Goal: Feedback & Contribution: Submit feedback/report problem

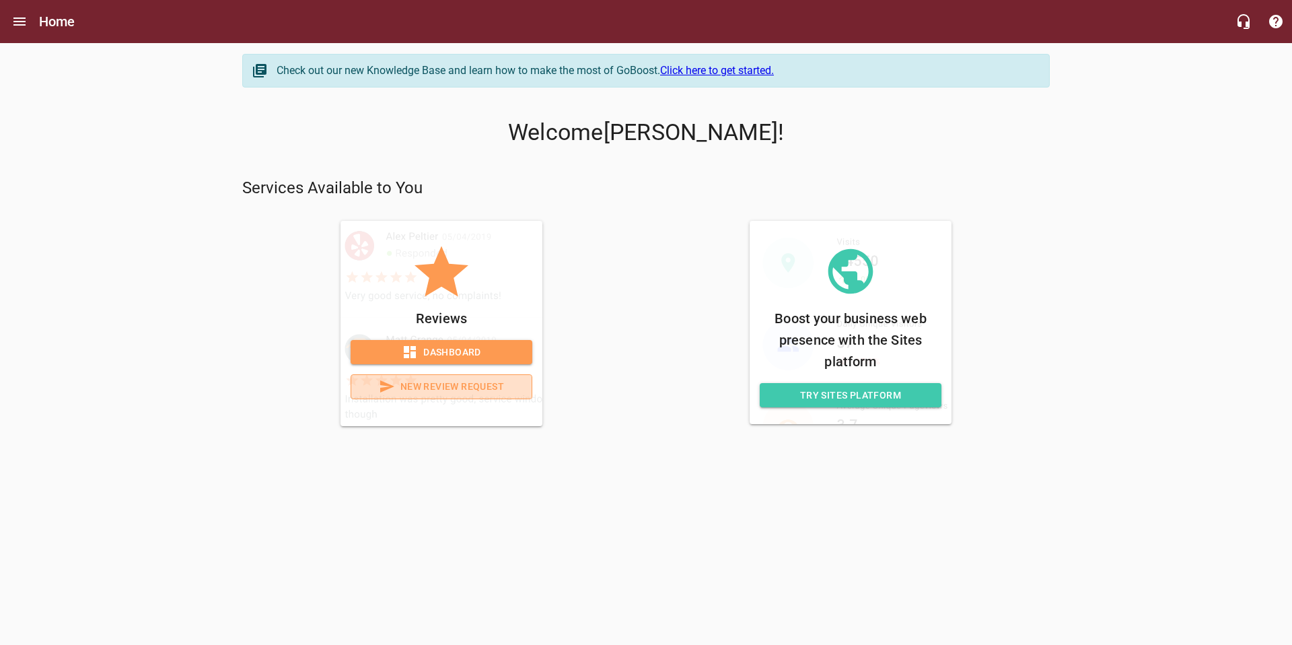
click at [441, 387] on span "New Review Request" at bounding box center [441, 386] width 159 height 17
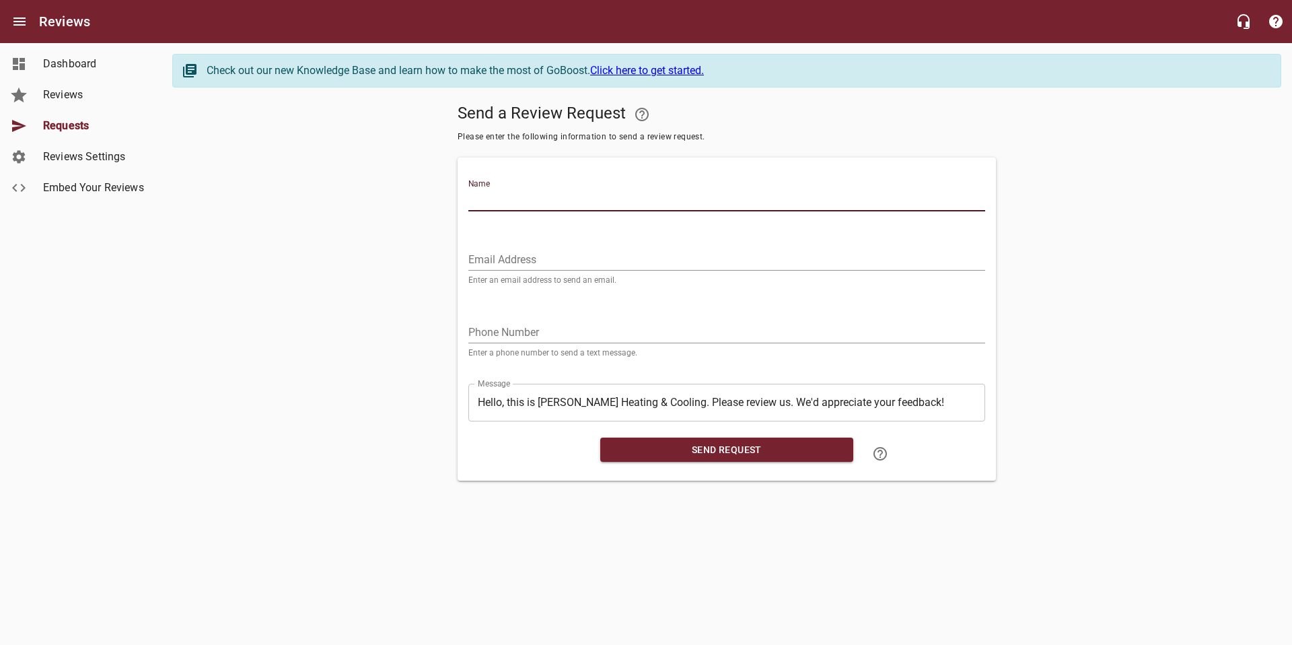
click at [536, 198] on input "Name" at bounding box center [726, 201] width 517 height 22
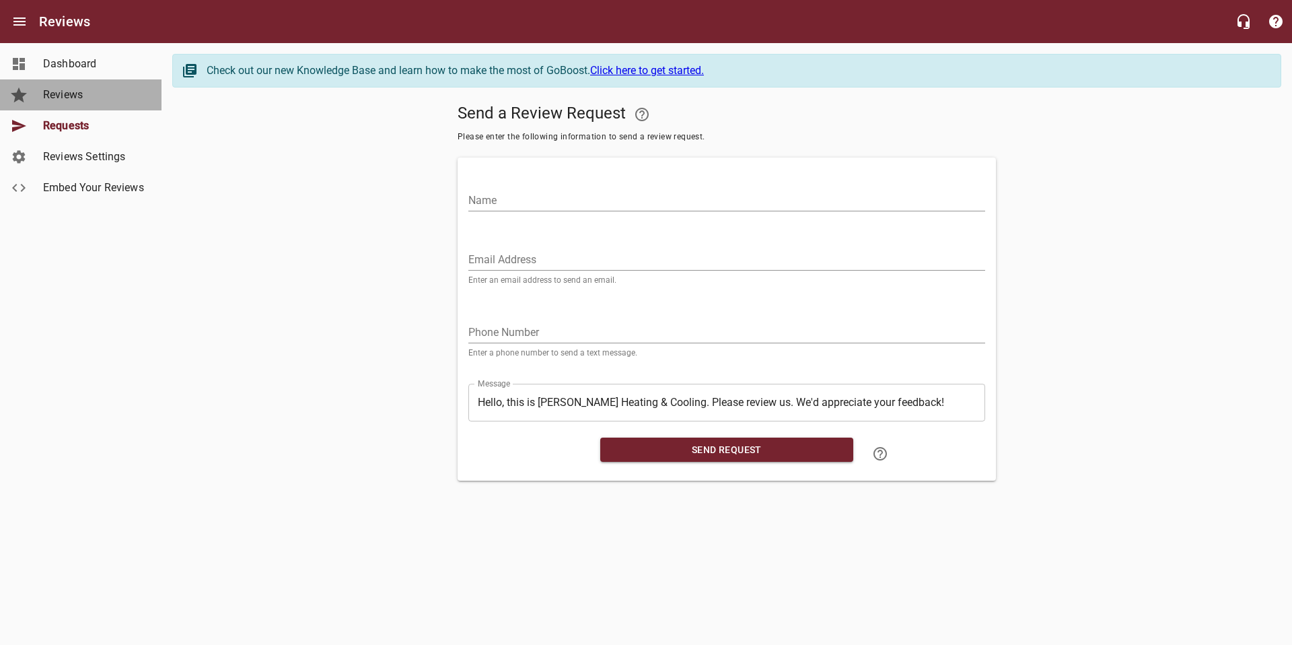
click at [69, 94] on span "Reviews" at bounding box center [94, 95] width 102 height 16
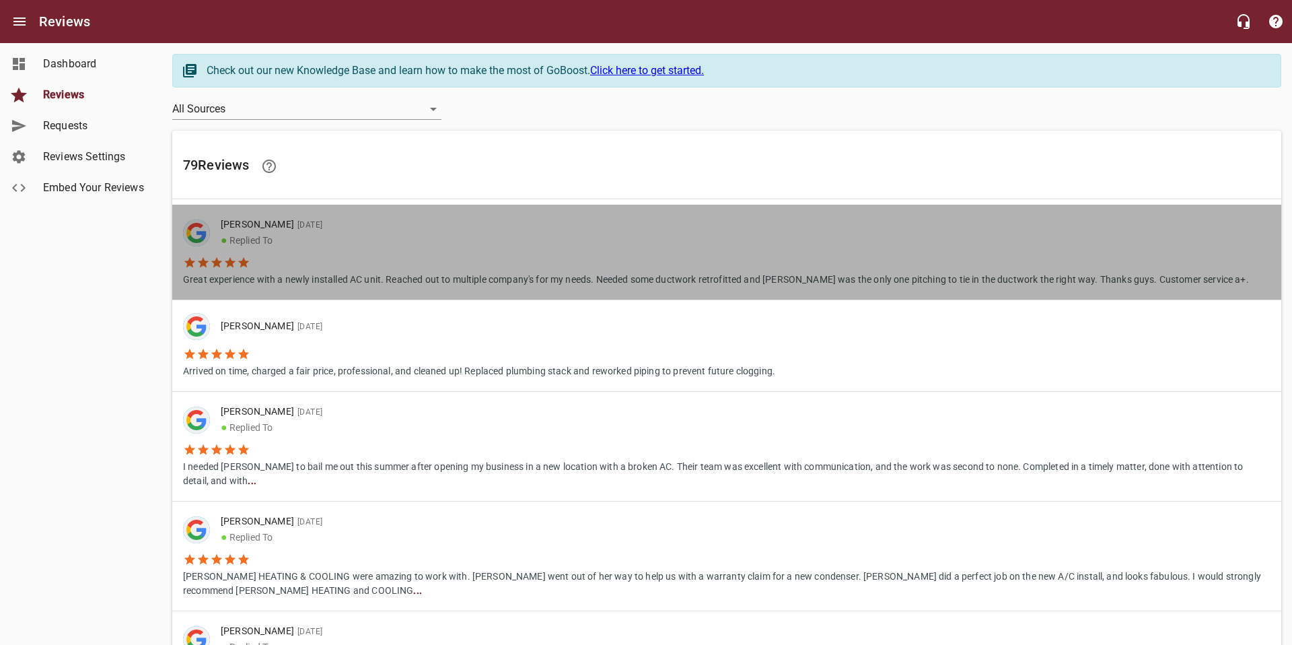
click at [495, 274] on p "Great experience with a newly installed AC unit. Reached out to multiple compan…" at bounding box center [716, 277] width 1066 height 17
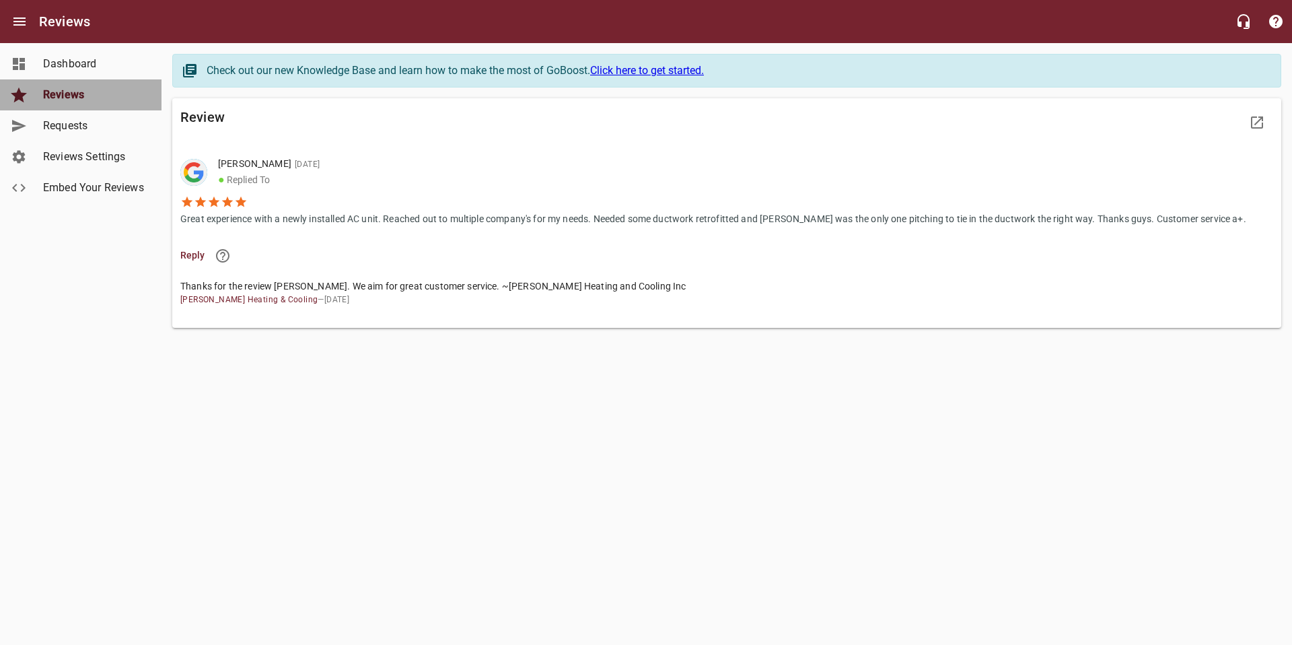
click at [67, 98] on span "Reviews" at bounding box center [94, 95] width 102 height 16
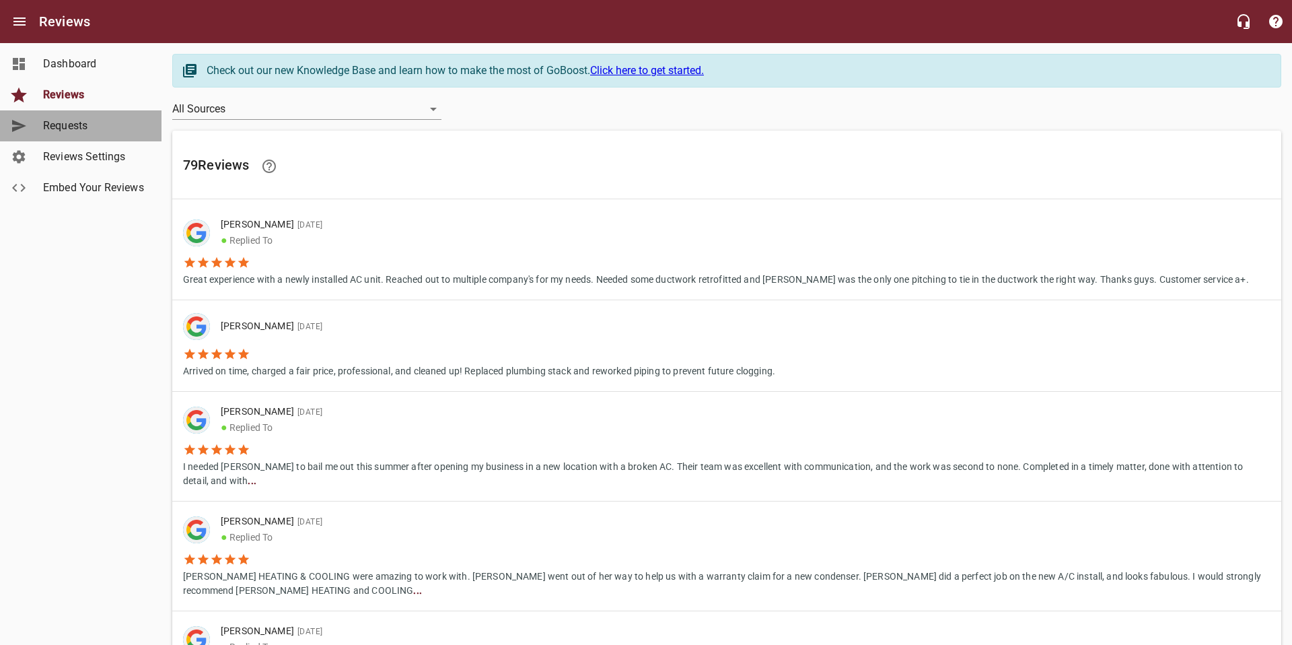
click at [71, 126] on span "Requests" at bounding box center [94, 126] width 102 height 16
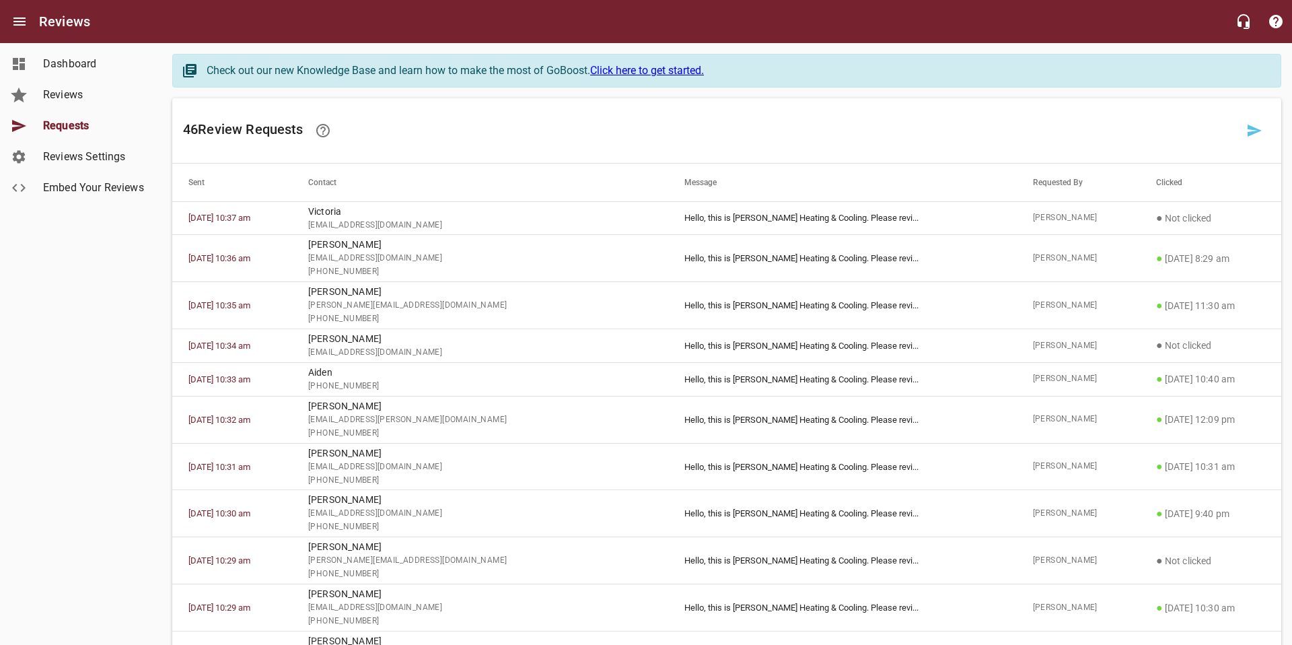
click at [73, 129] on span "Requests" at bounding box center [94, 126] width 102 height 16
click at [73, 127] on span "Requests" at bounding box center [94, 126] width 102 height 16
click at [85, 61] on span "Dashboard" at bounding box center [94, 64] width 102 height 16
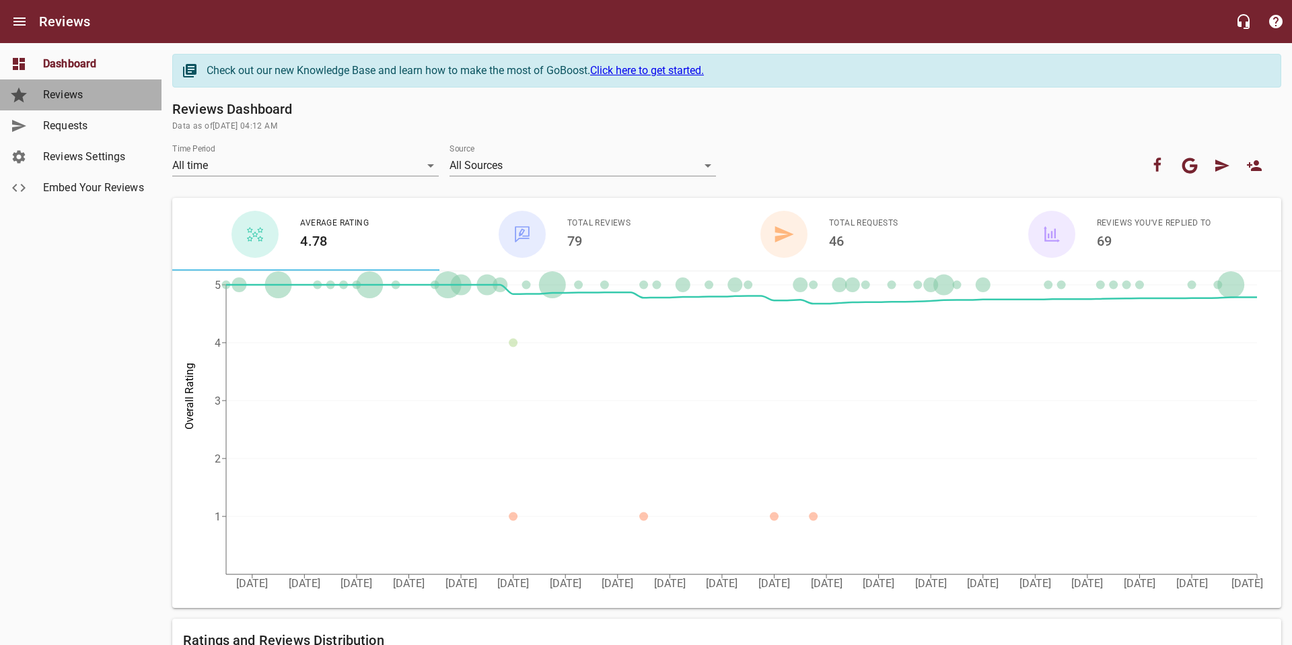
click at [81, 96] on span "Reviews" at bounding box center [94, 95] width 102 height 16
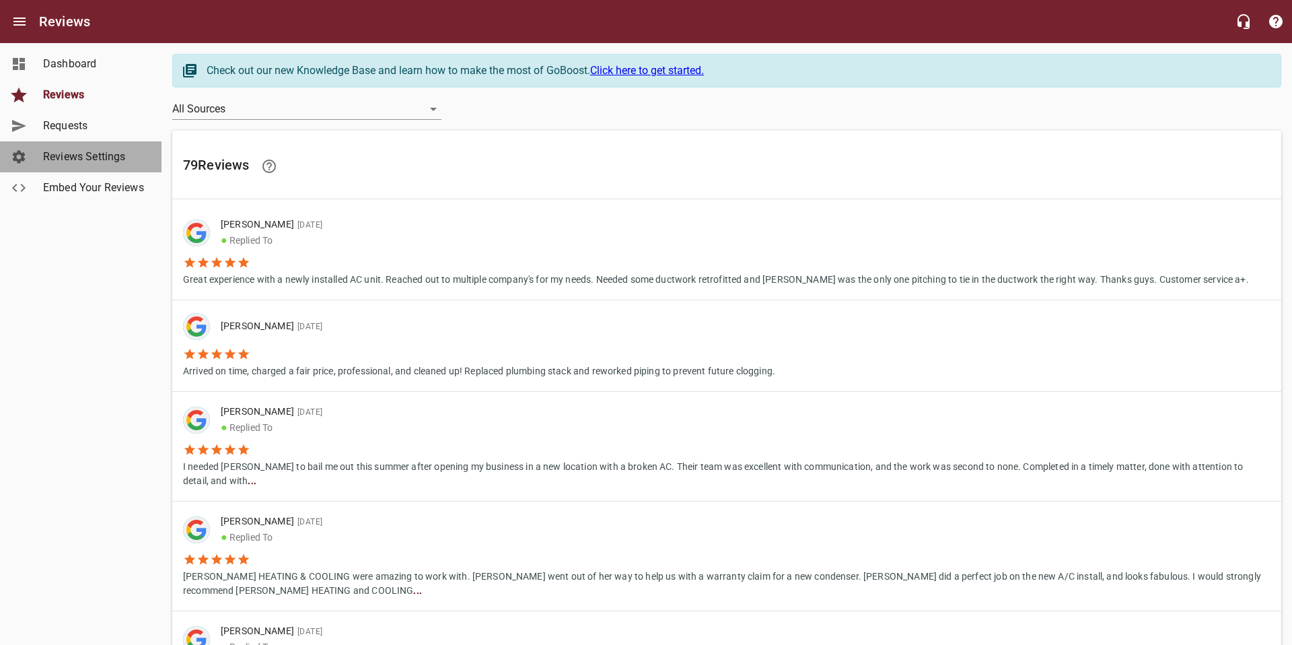
click at [85, 158] on span "Reviews Settings" at bounding box center [94, 157] width 102 height 16
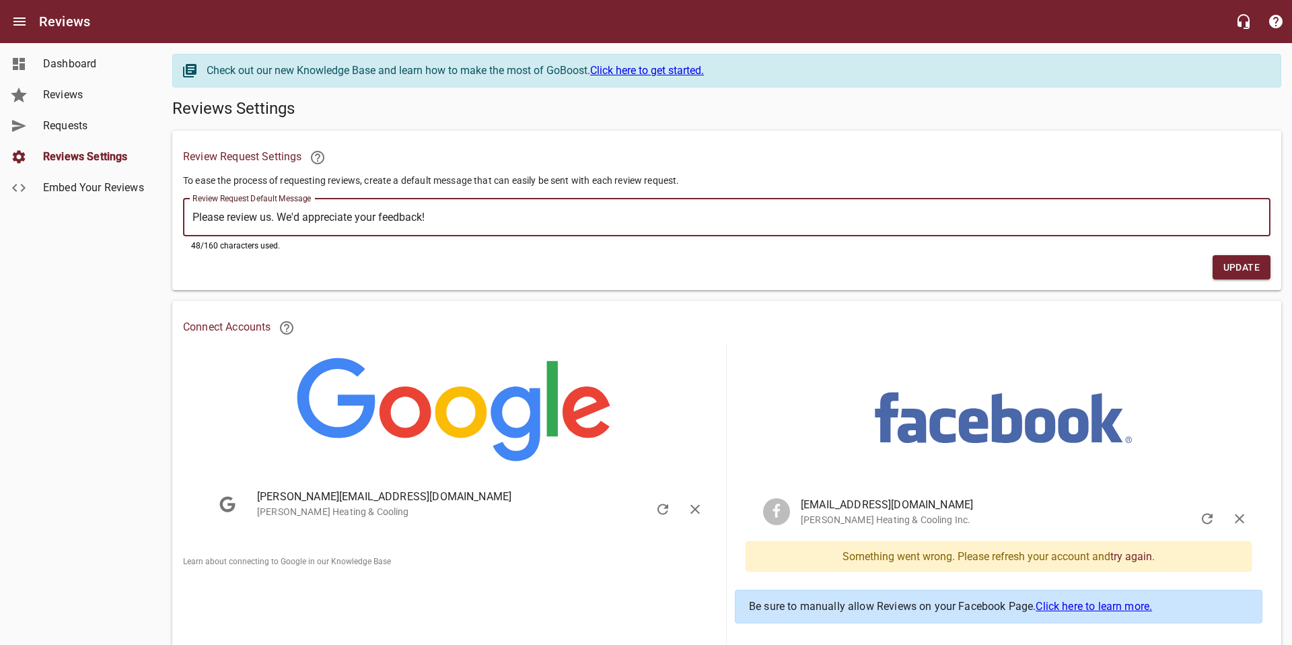
click at [492, 219] on textarea "Please review us. We'd appreciate your feedback!" at bounding box center [726, 217] width 1068 height 13
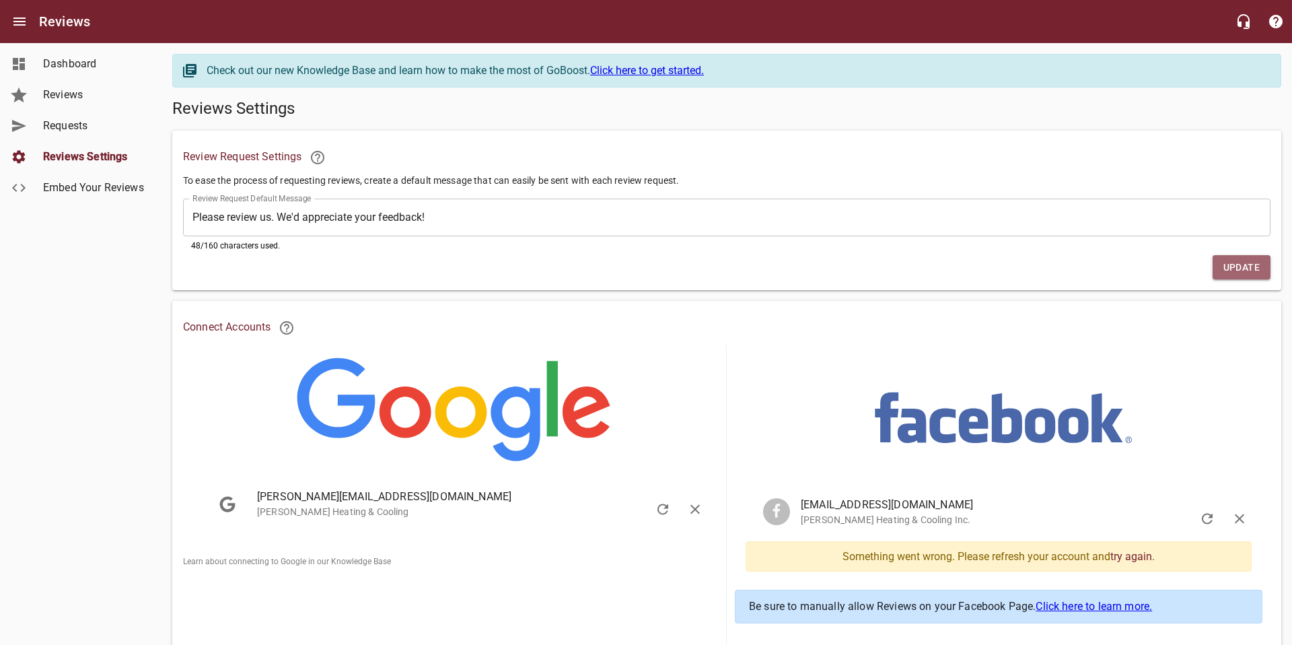
click at [1237, 270] on span "Update" at bounding box center [1241, 267] width 36 height 17
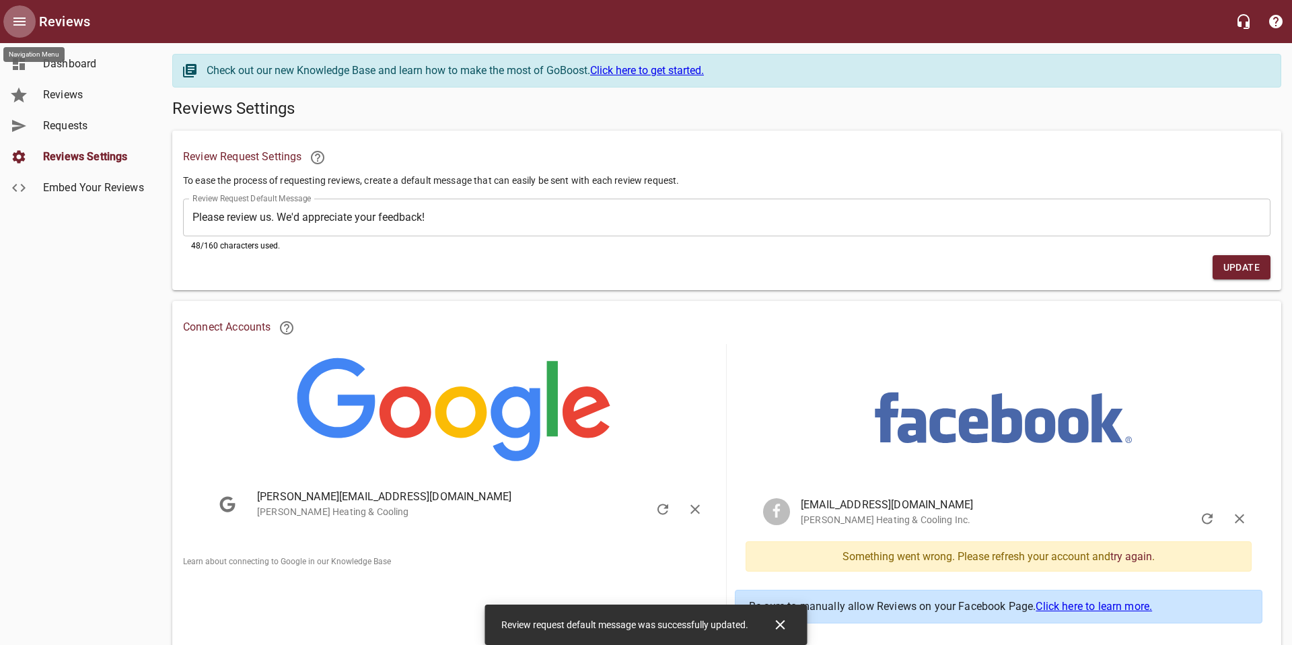
click at [30, 24] on button "Open drawer" at bounding box center [19, 21] width 32 height 32
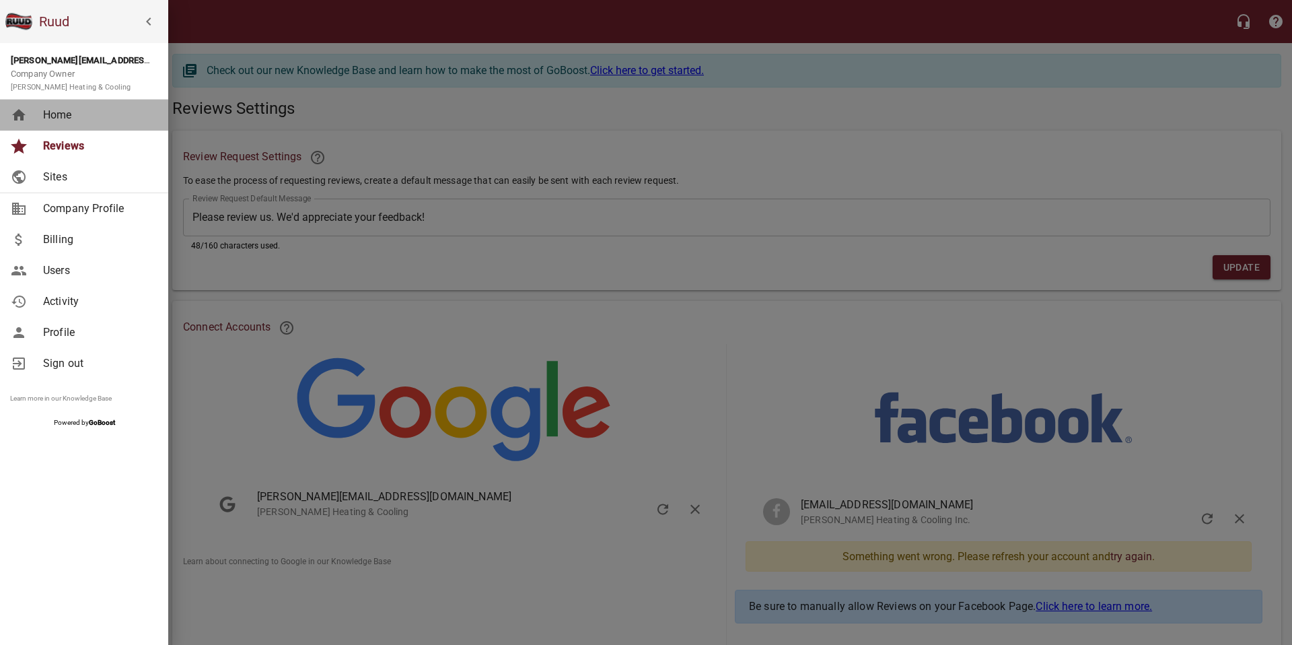
click at [73, 115] on span "Home" at bounding box center [97, 115] width 109 height 16
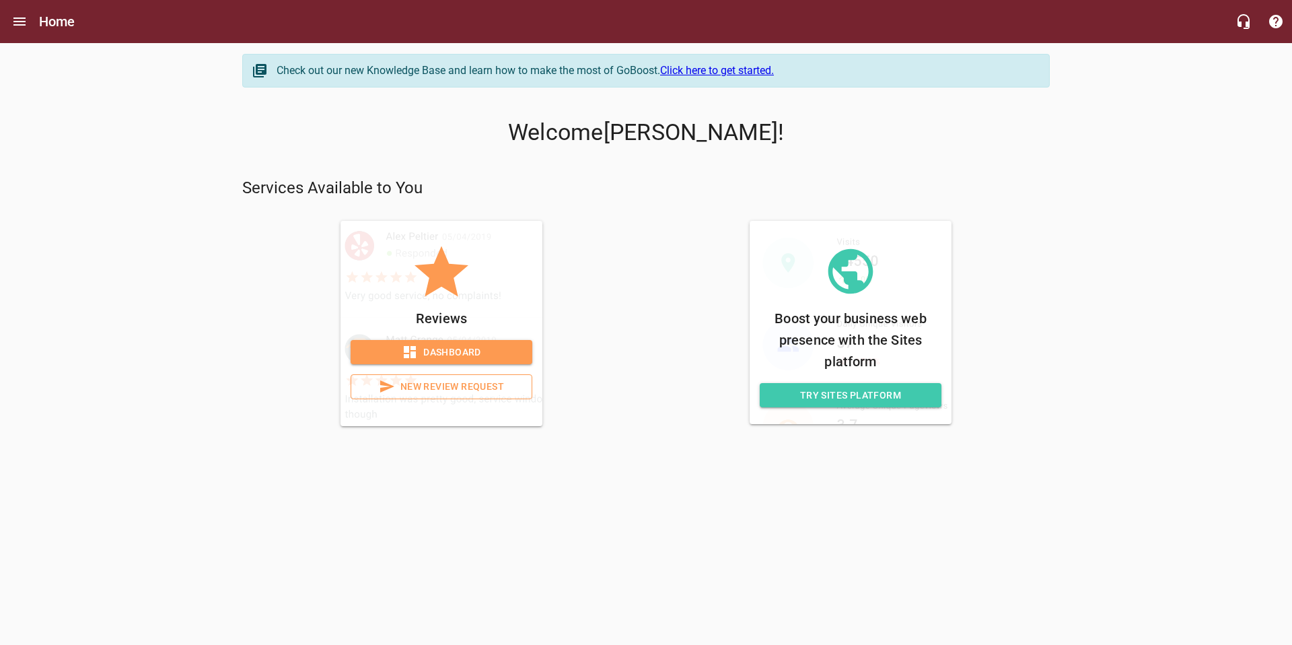
click at [423, 386] on span "New Review Request" at bounding box center [441, 386] width 159 height 17
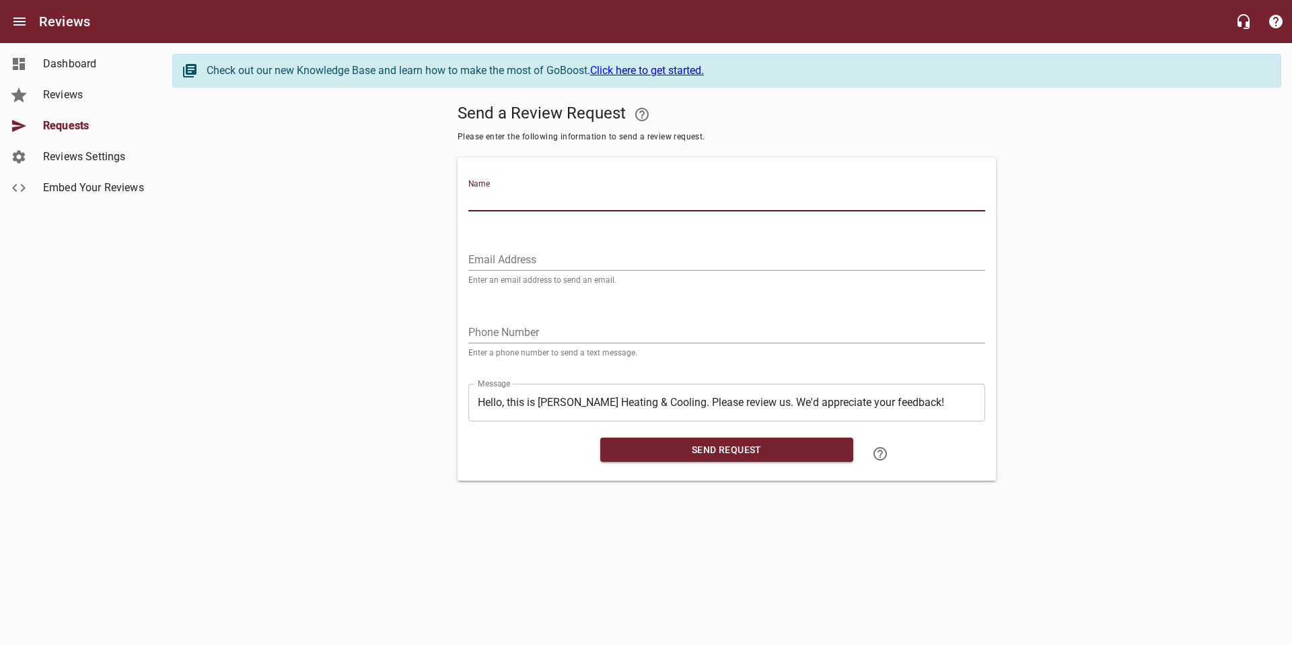
click at [514, 196] on input "Name" at bounding box center [726, 201] width 517 height 22
type input "[PERSON_NAME]"
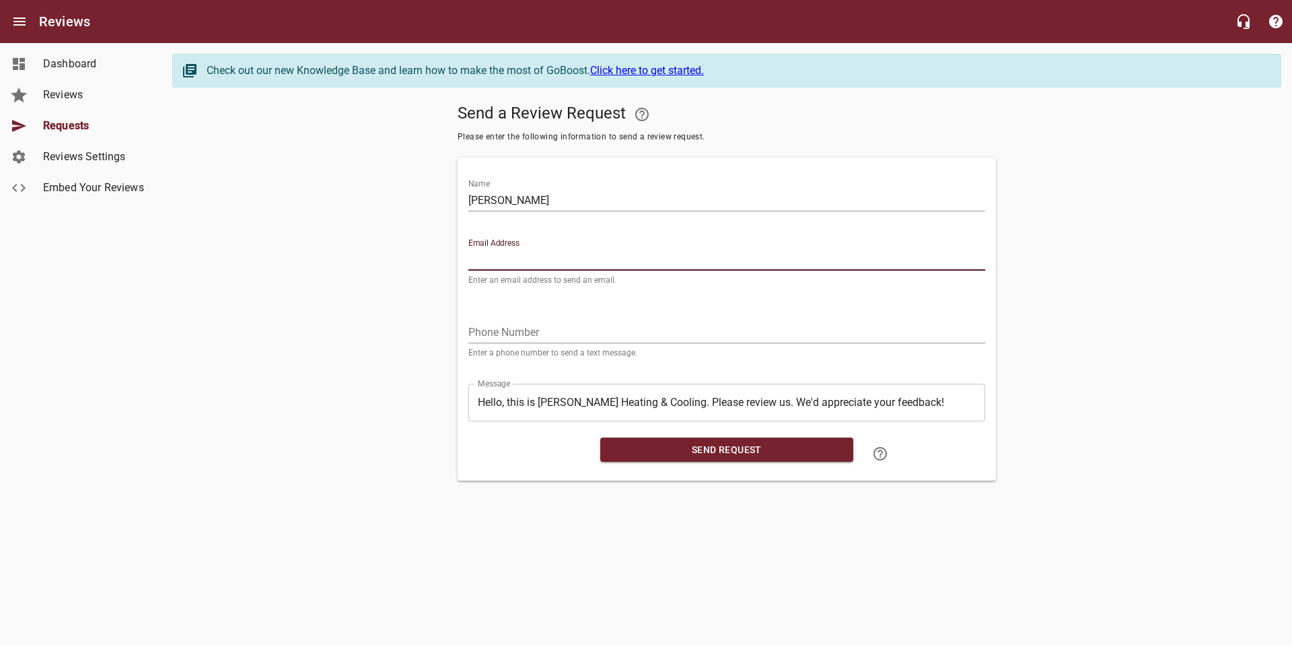
click at [488, 262] on input "Email Address" at bounding box center [726, 260] width 517 height 22
type input "[EMAIL_ADDRESS][DOMAIN_NAME]"
click at [752, 449] on span "Send Request" at bounding box center [726, 449] width 231 height 17
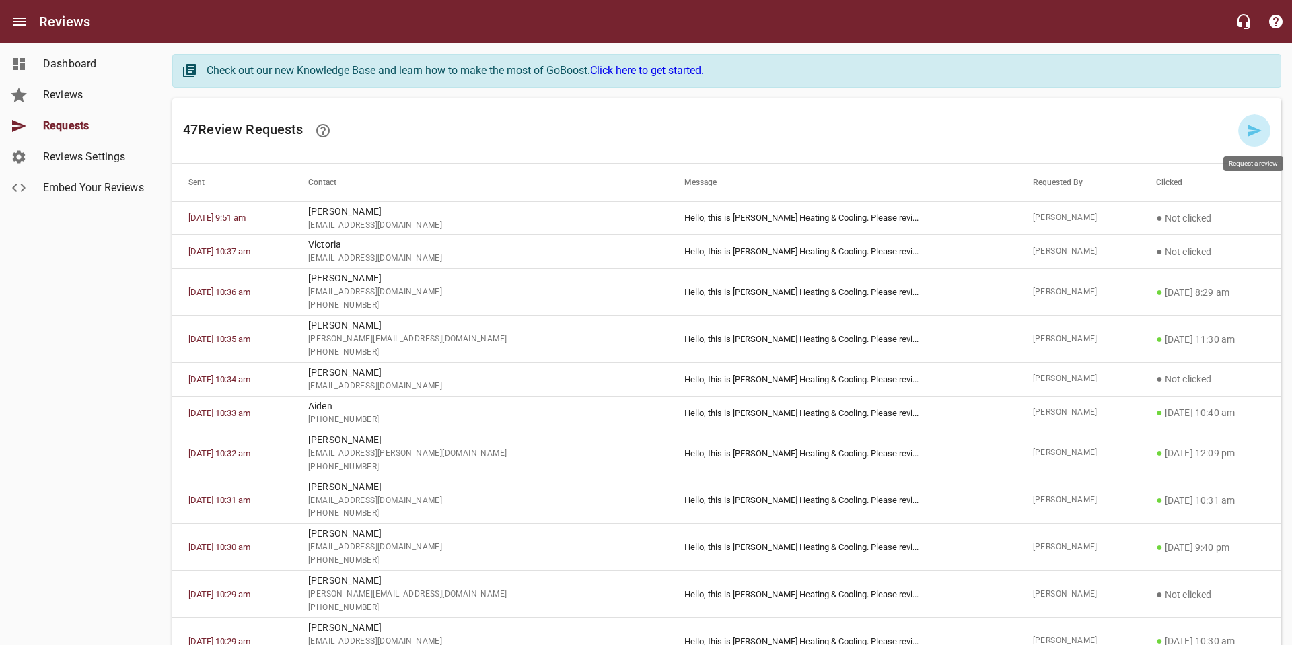
click at [1251, 131] on icon at bounding box center [1254, 130] width 16 height 16
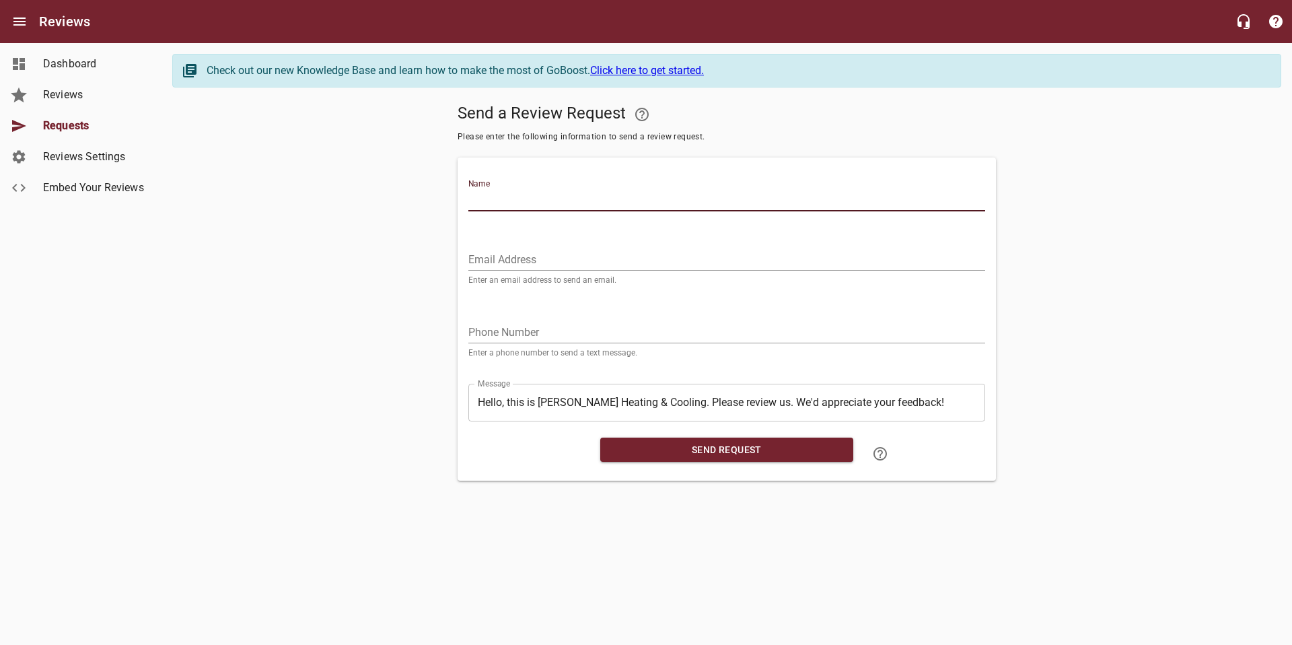
click at [709, 193] on input "Name" at bounding box center [726, 201] width 517 height 22
type input "[PERSON_NAME]"
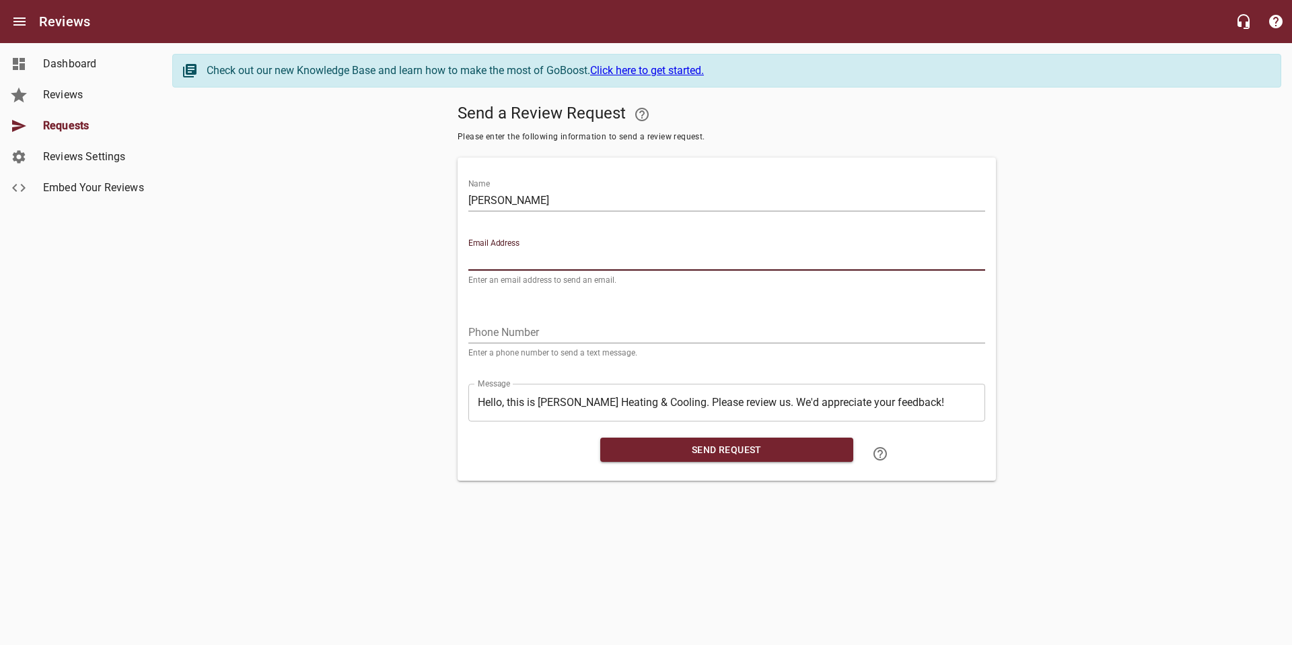
click at [659, 260] on input "Email Address" at bounding box center [726, 260] width 517 height 22
type input "[EMAIL_ADDRESS][DOMAIN_NAME]"
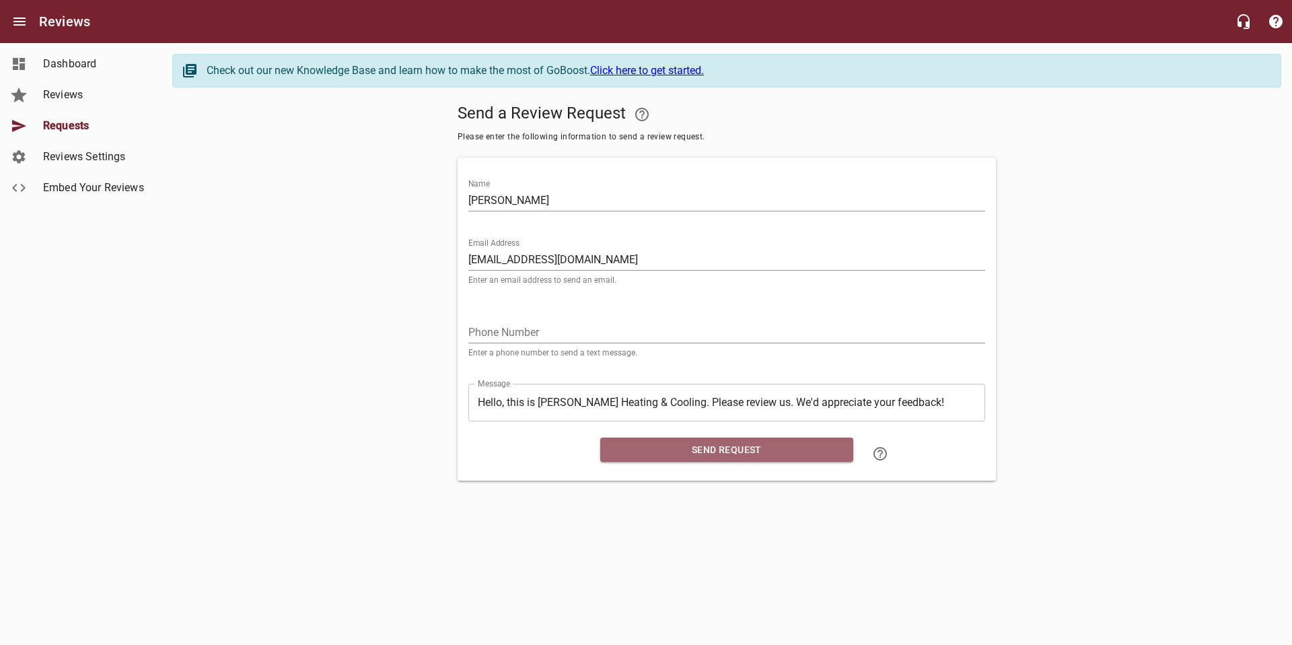
click at [729, 452] on span "Send Request" at bounding box center [726, 449] width 231 height 17
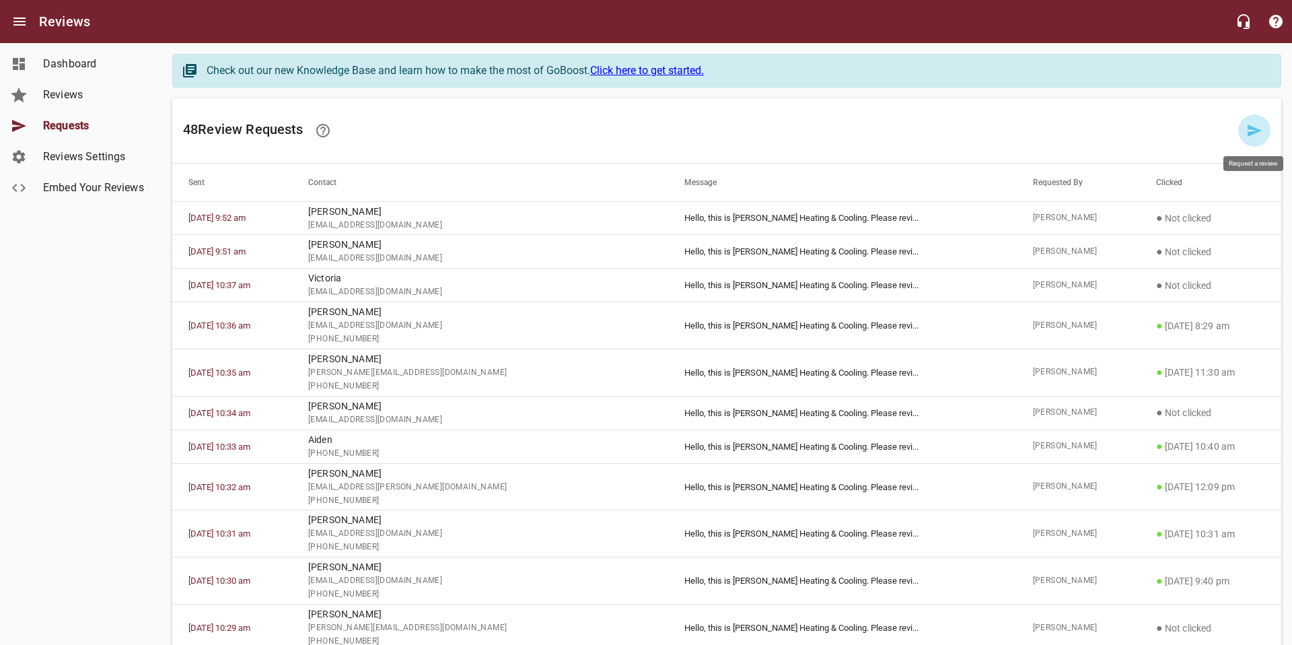
click at [1253, 130] on icon at bounding box center [1254, 130] width 16 height 16
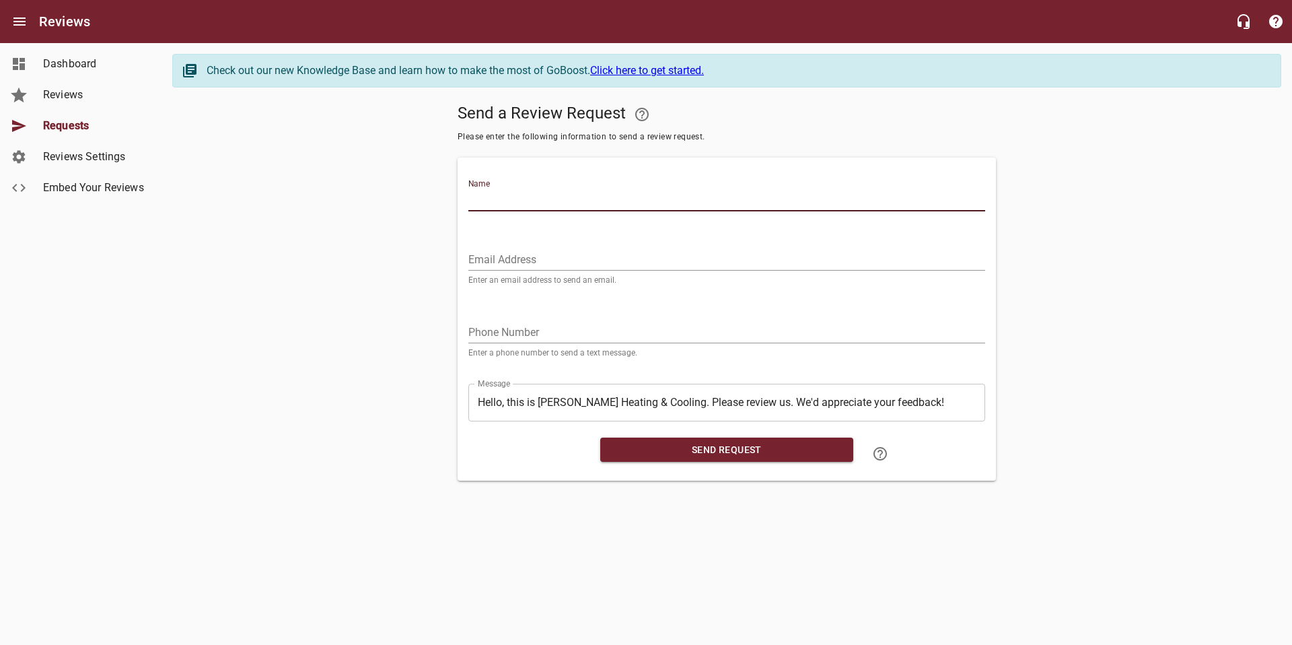
click at [567, 196] on input "Name" at bounding box center [726, 201] width 517 height 22
type input "[PERSON_NAME]"
click at [543, 258] on input "Email Address" at bounding box center [726, 260] width 517 height 22
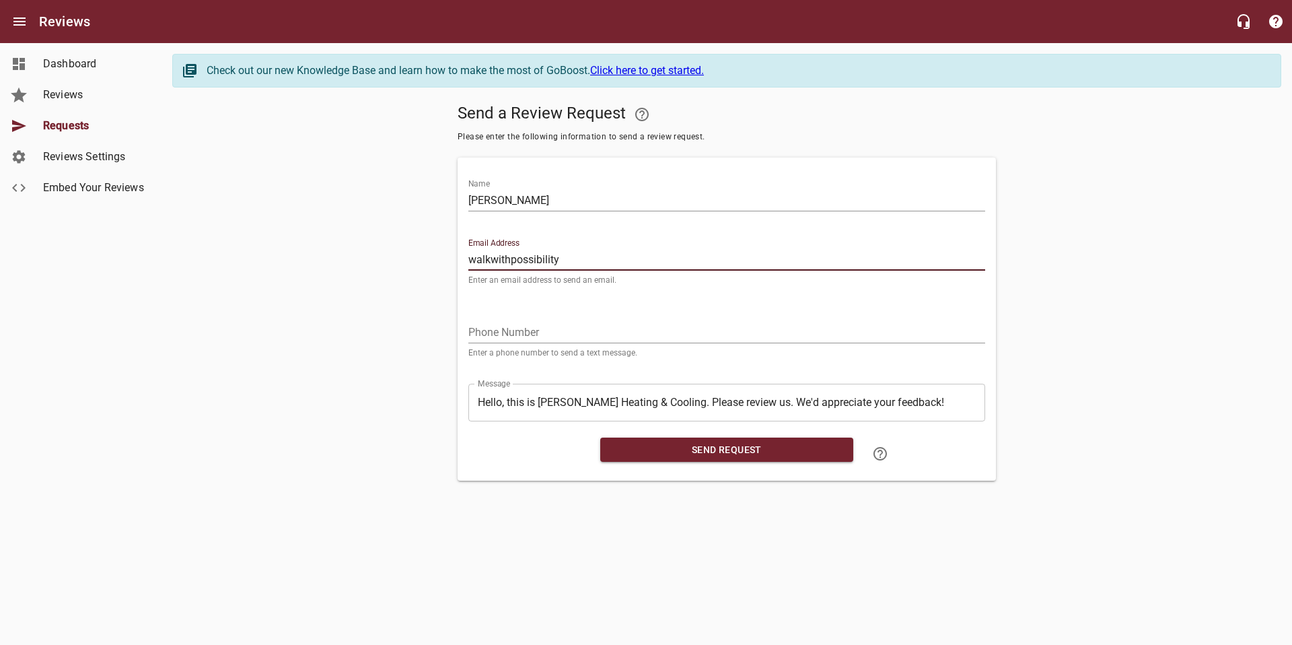
type input "[EMAIL_ADDRESS][DOMAIN_NAME]"
click at [676, 449] on span "Send Request" at bounding box center [726, 449] width 231 height 17
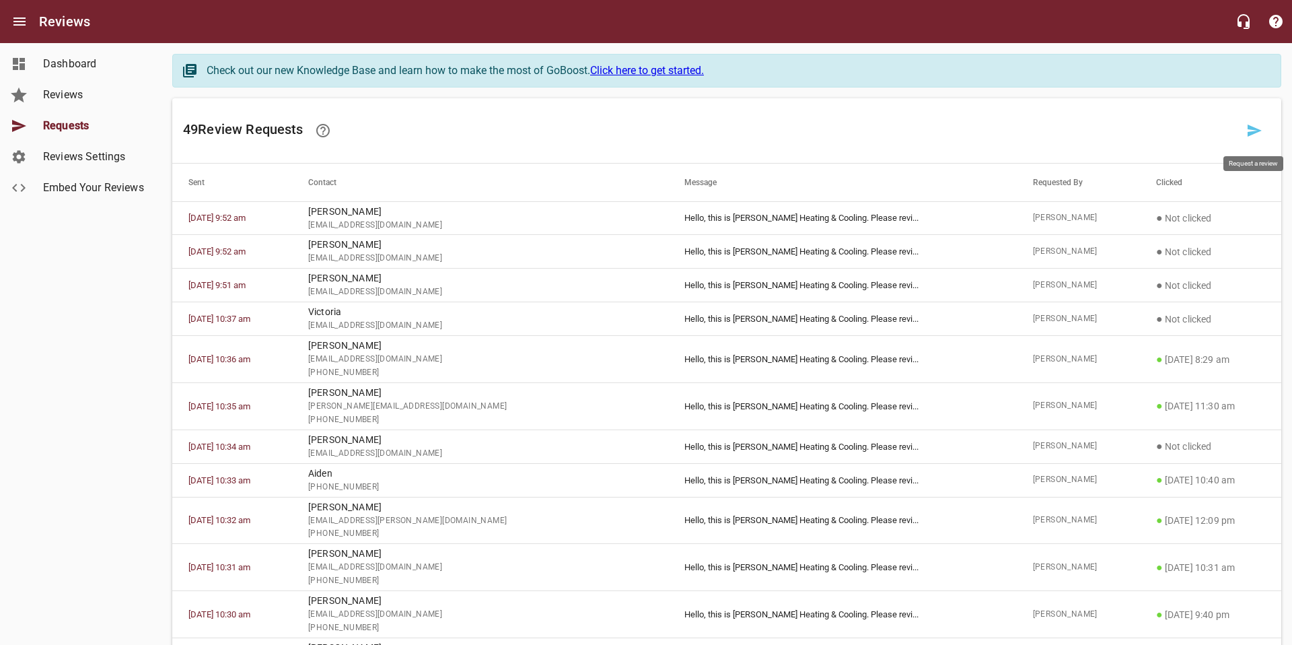
click at [1255, 129] on icon at bounding box center [1254, 130] width 14 height 12
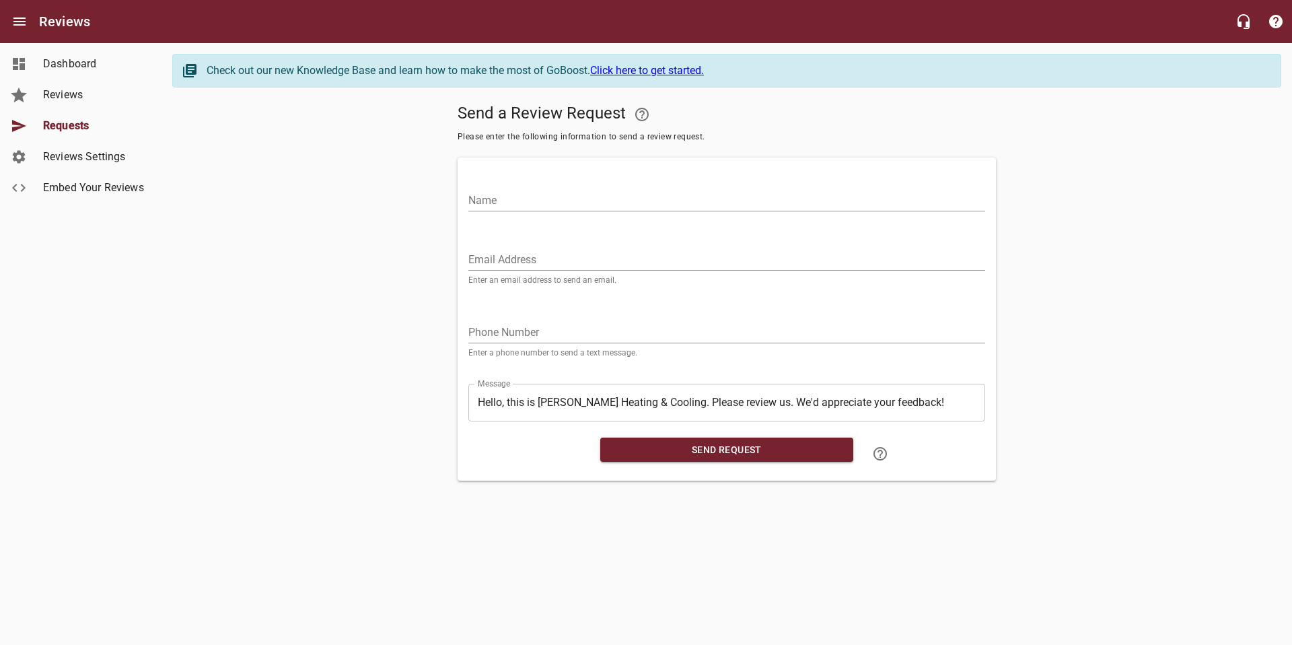
click at [696, 194] on input "Name" at bounding box center [726, 201] width 517 height 22
type input "[PERSON_NAME]"
click at [627, 263] on input "Email Address" at bounding box center [726, 260] width 517 height 22
type input "j"
paste input "[EMAIL_ADDRESS][PERSON_NAME][DOMAIN_NAME]"
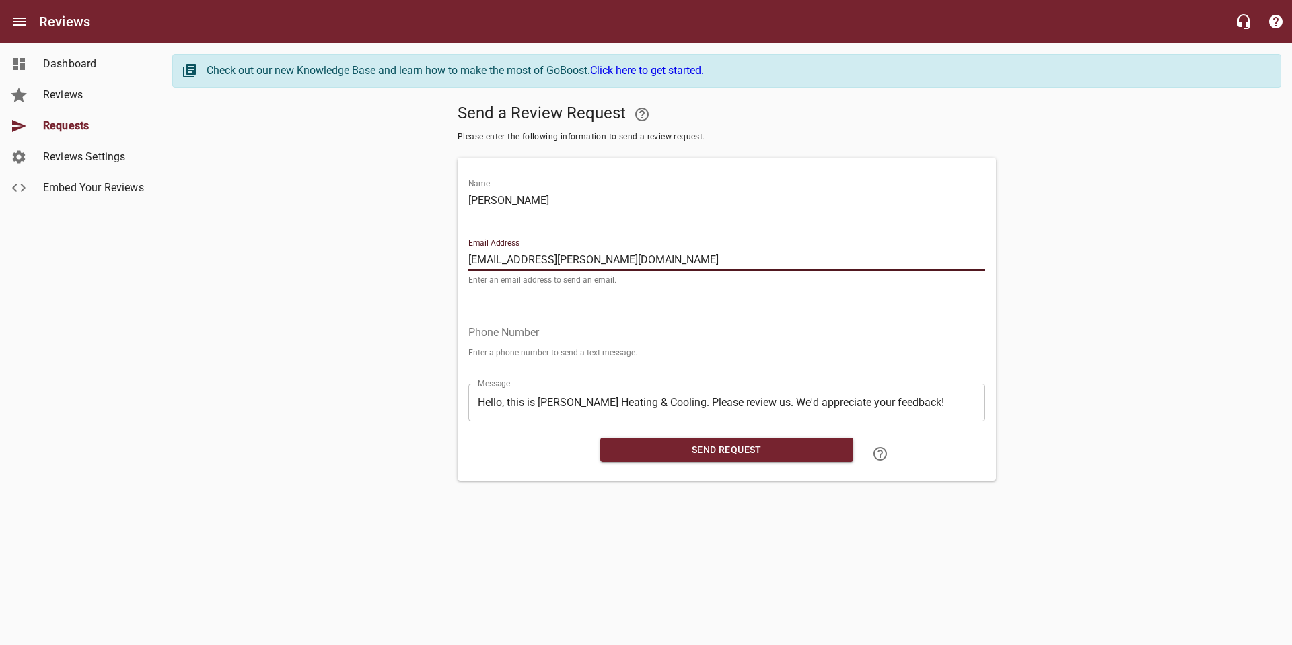
type input "[EMAIL_ADDRESS][PERSON_NAME][DOMAIN_NAME]"
click at [671, 449] on span "Send Request" at bounding box center [726, 449] width 231 height 17
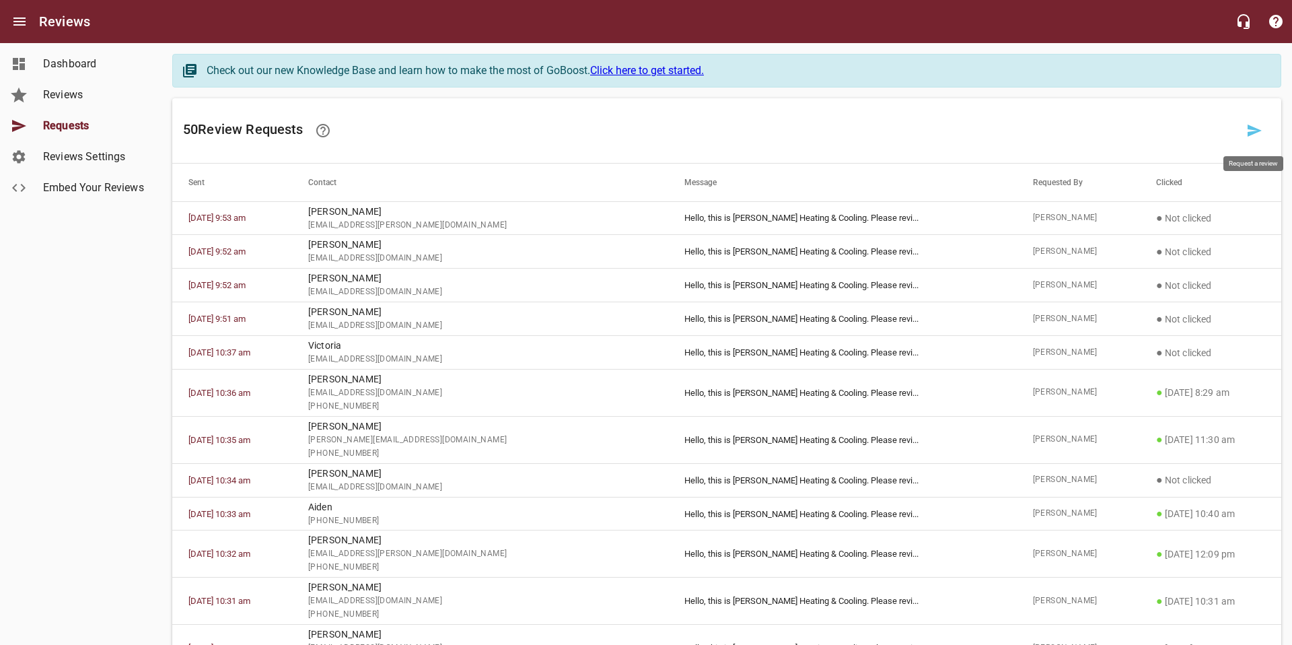
click at [1255, 129] on icon at bounding box center [1254, 130] width 14 height 12
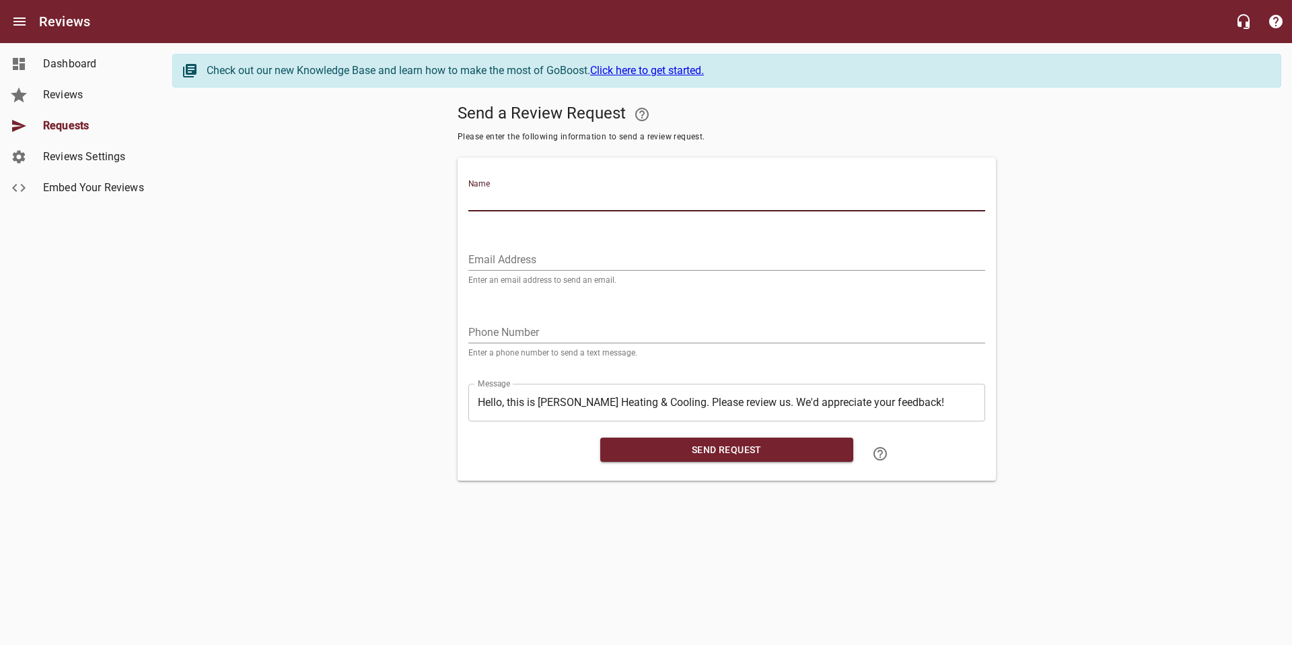
click at [533, 202] on input "Name" at bounding box center [726, 201] width 517 height 22
type input "[PERSON_NAME]"
click at [531, 256] on input "Email Address" at bounding box center [726, 260] width 517 height 22
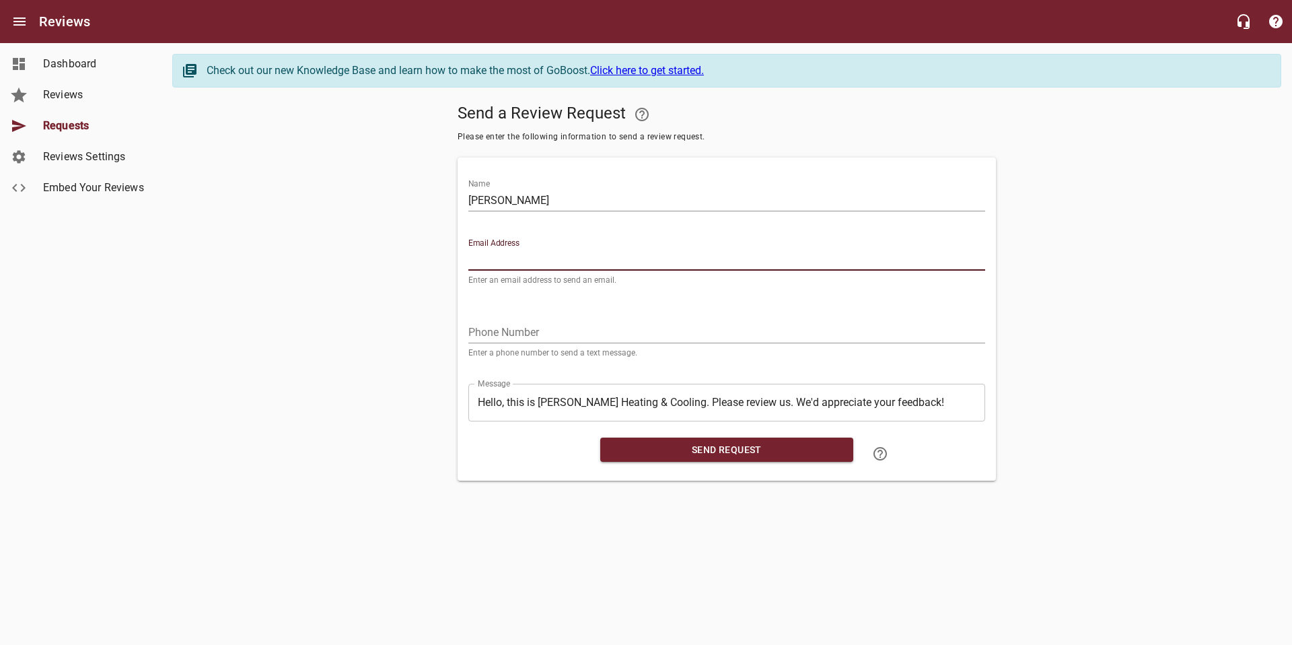
paste input "[EMAIL_ADDRESS][DOMAIN_NAME]"
type input "[EMAIL_ADDRESS][DOMAIN_NAME]"
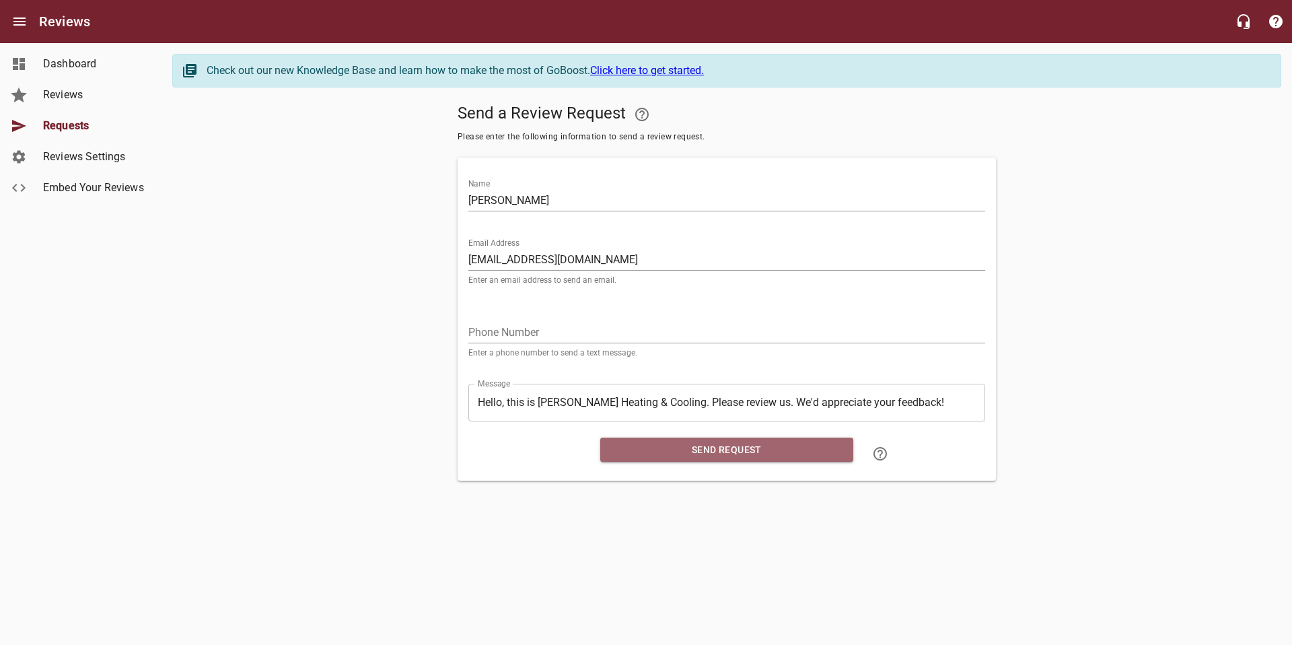
click at [703, 452] on span "Send Request" at bounding box center [726, 449] width 231 height 17
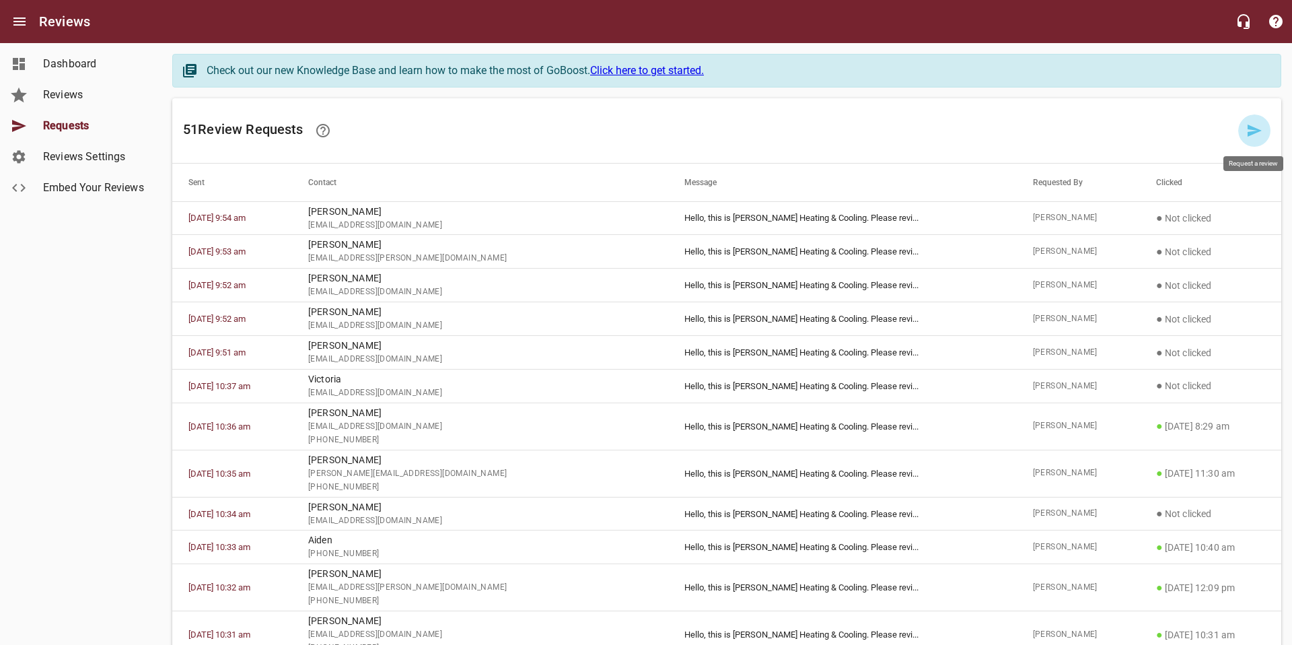
click at [1252, 131] on icon at bounding box center [1254, 130] width 14 height 12
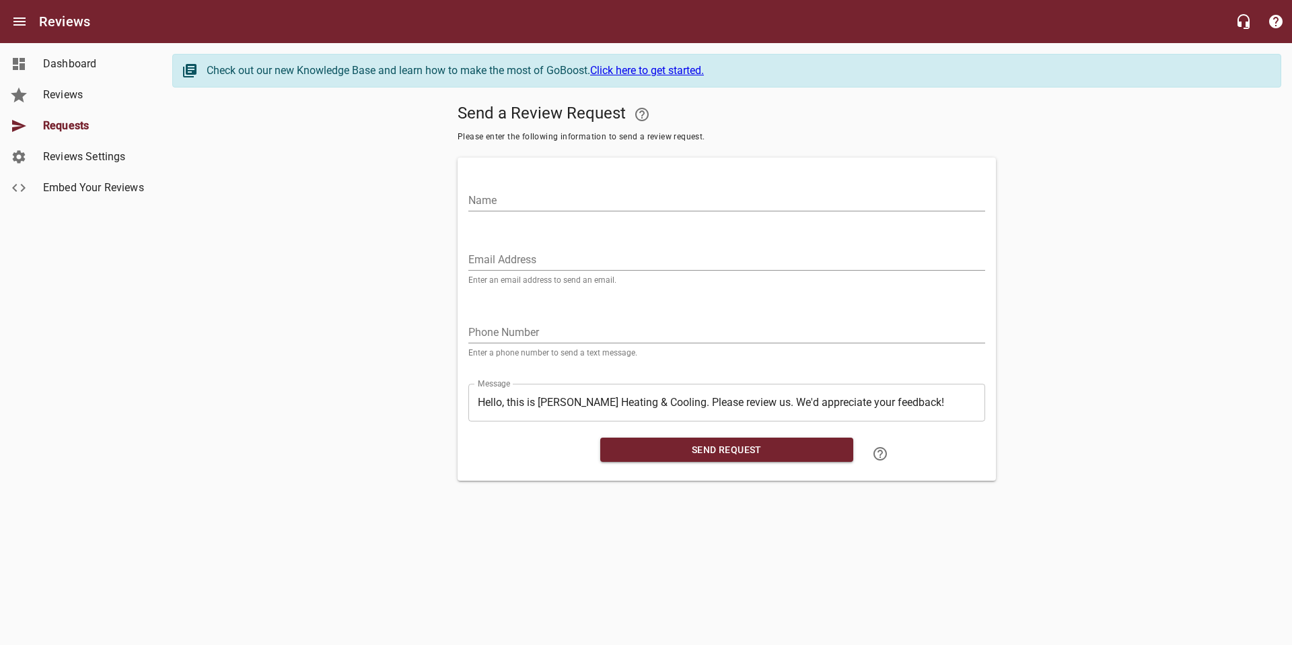
click at [803, 195] on input "Name" at bounding box center [726, 201] width 517 height 22
type input "[PERSON_NAME]"
click at [770, 262] on input "Email Address" at bounding box center [726, 260] width 517 height 22
paste input "[EMAIL_ADDRESS][PERSON_NAME][DOMAIN_NAME]"
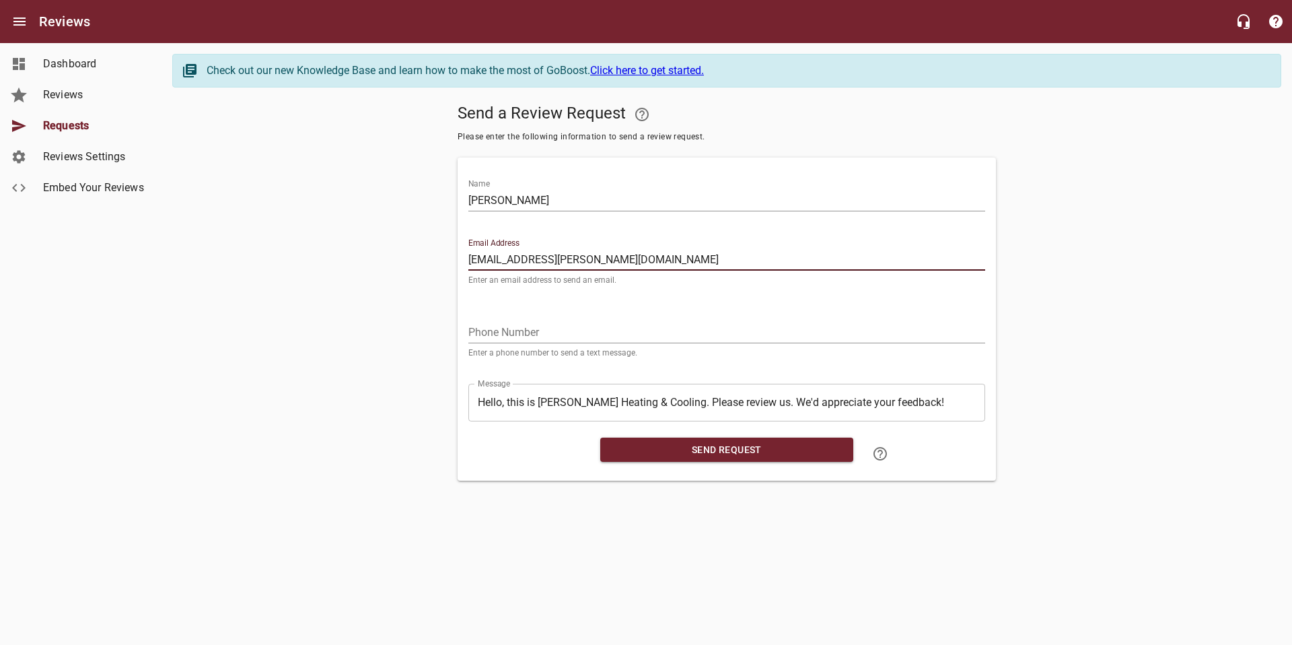
type input "[EMAIL_ADDRESS][PERSON_NAME][DOMAIN_NAME]"
click at [793, 449] on span "Send Request" at bounding box center [726, 449] width 231 height 17
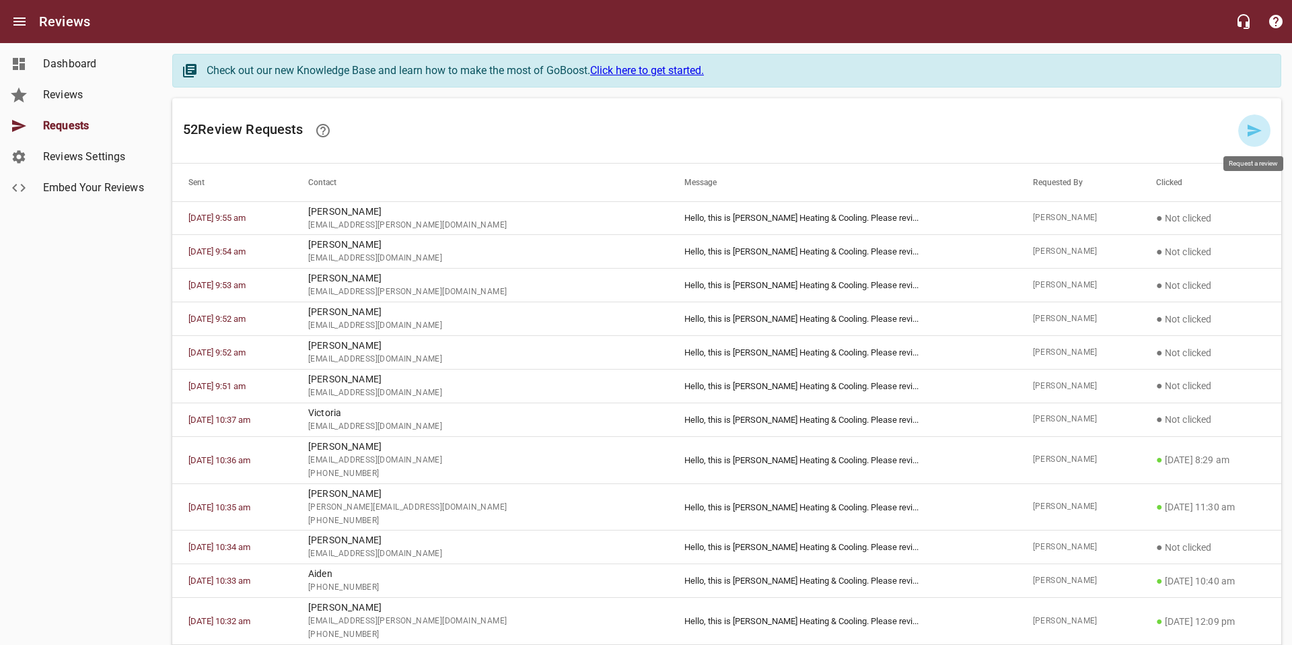
click at [1253, 133] on icon at bounding box center [1254, 130] width 14 height 12
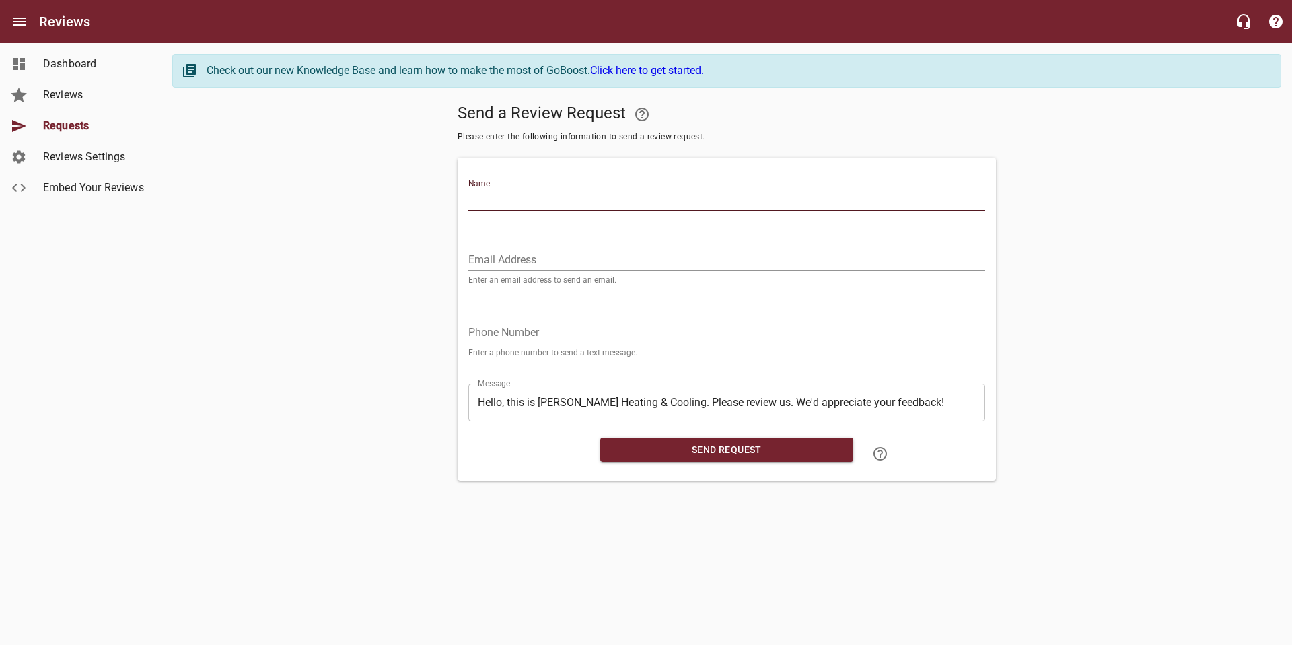
click at [595, 205] on input "Name" at bounding box center [726, 201] width 517 height 22
type input "[PERSON_NAME]"
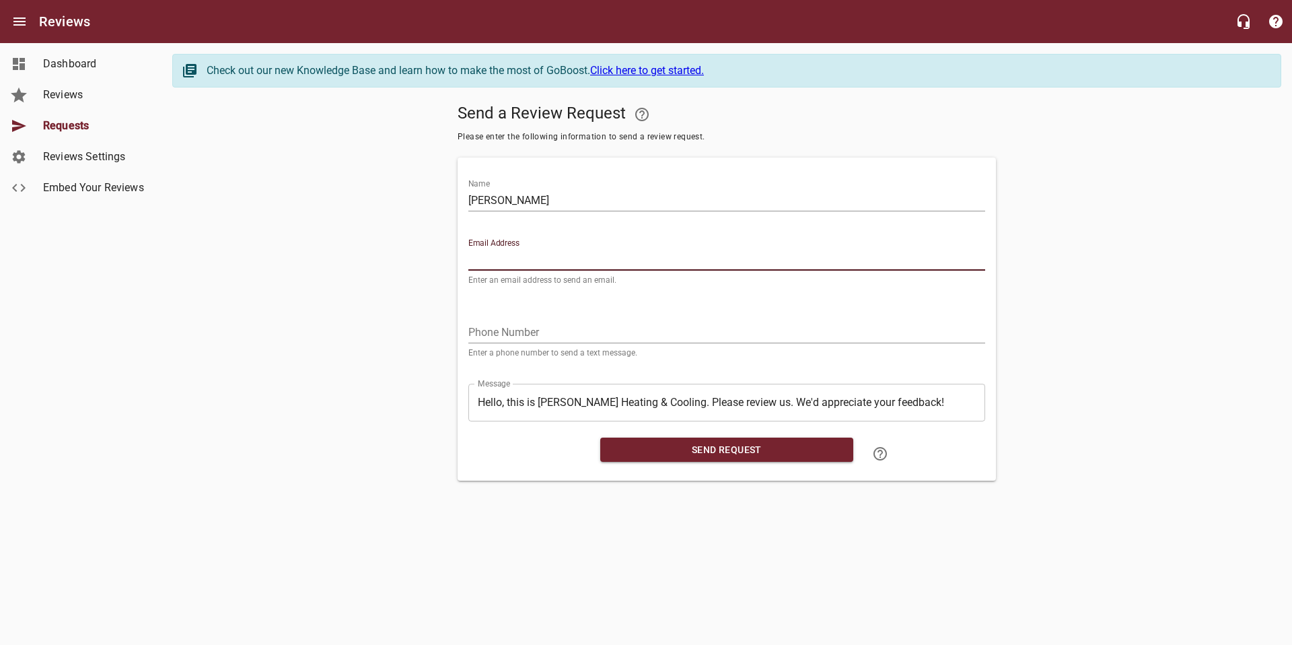
click at [583, 262] on input "Email Address" at bounding box center [726, 260] width 517 height 22
paste input "[EMAIL_ADDRESS][DOMAIN_NAME]"
type input "[EMAIL_ADDRESS][DOMAIN_NAME]"
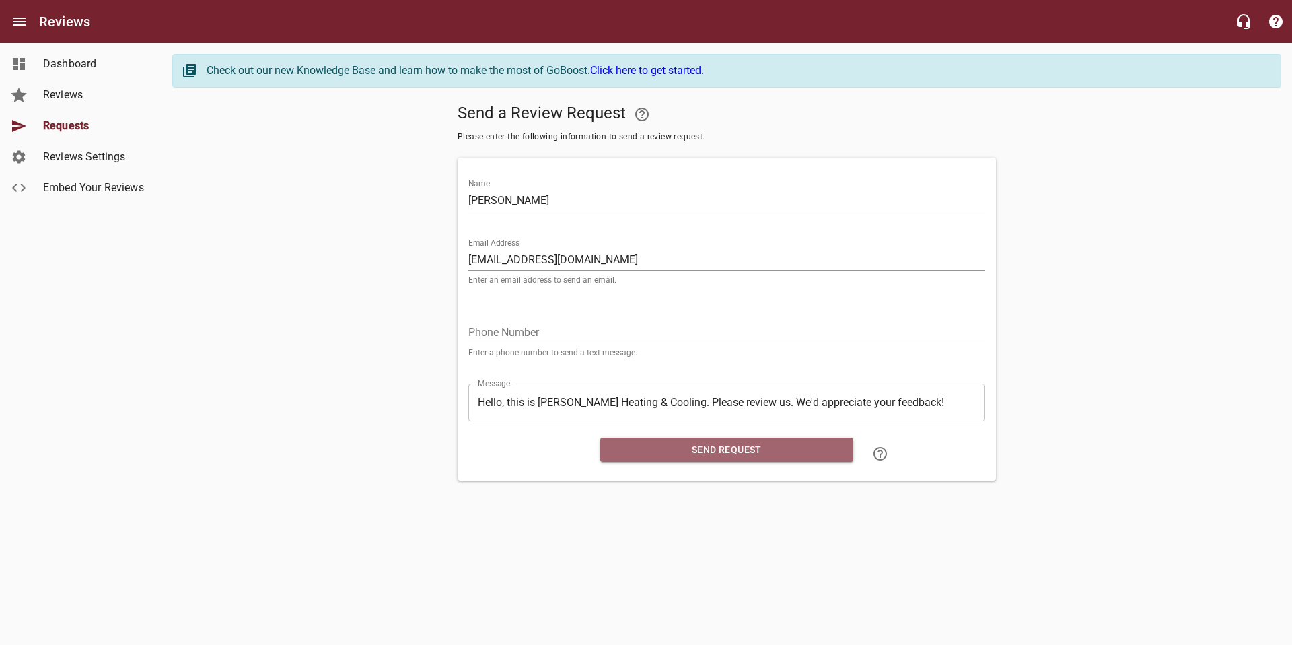
click at [709, 451] on span "Send Request" at bounding box center [726, 449] width 231 height 17
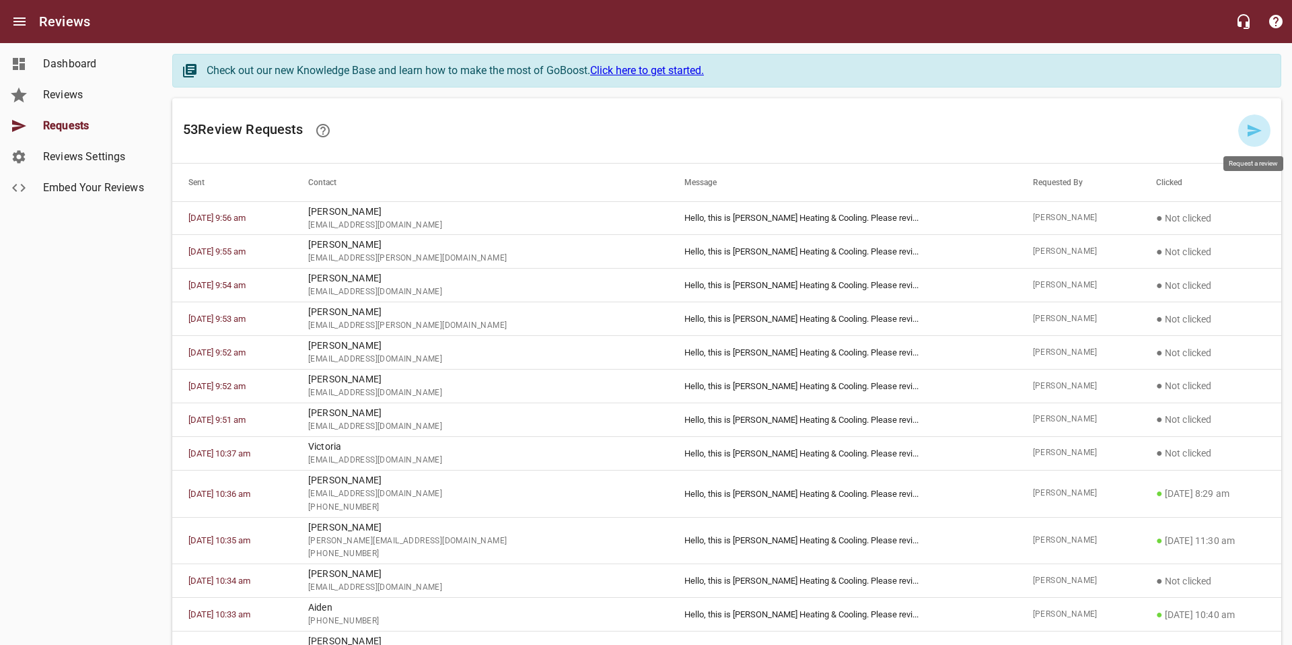
click at [1257, 131] on icon at bounding box center [1254, 130] width 14 height 12
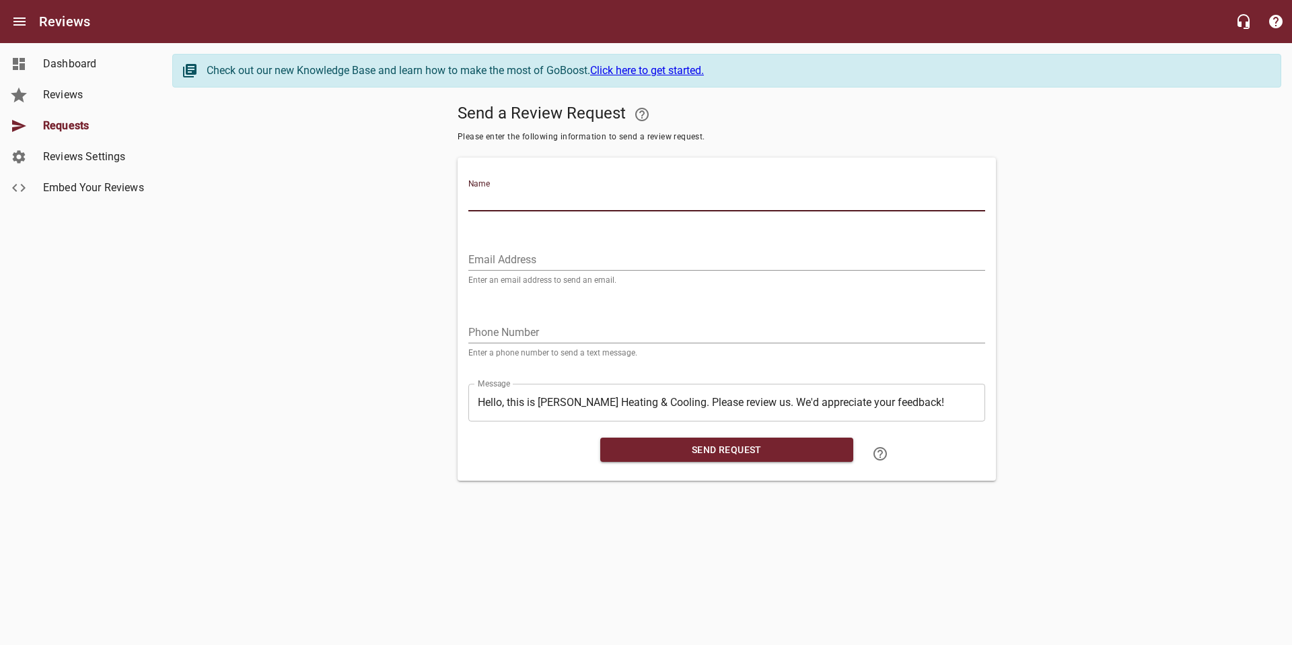
click at [741, 195] on input "Name" at bounding box center [726, 201] width 517 height 22
type input "[PERSON_NAME]"
click at [669, 256] on input "Email Address" at bounding box center [726, 260] width 517 height 22
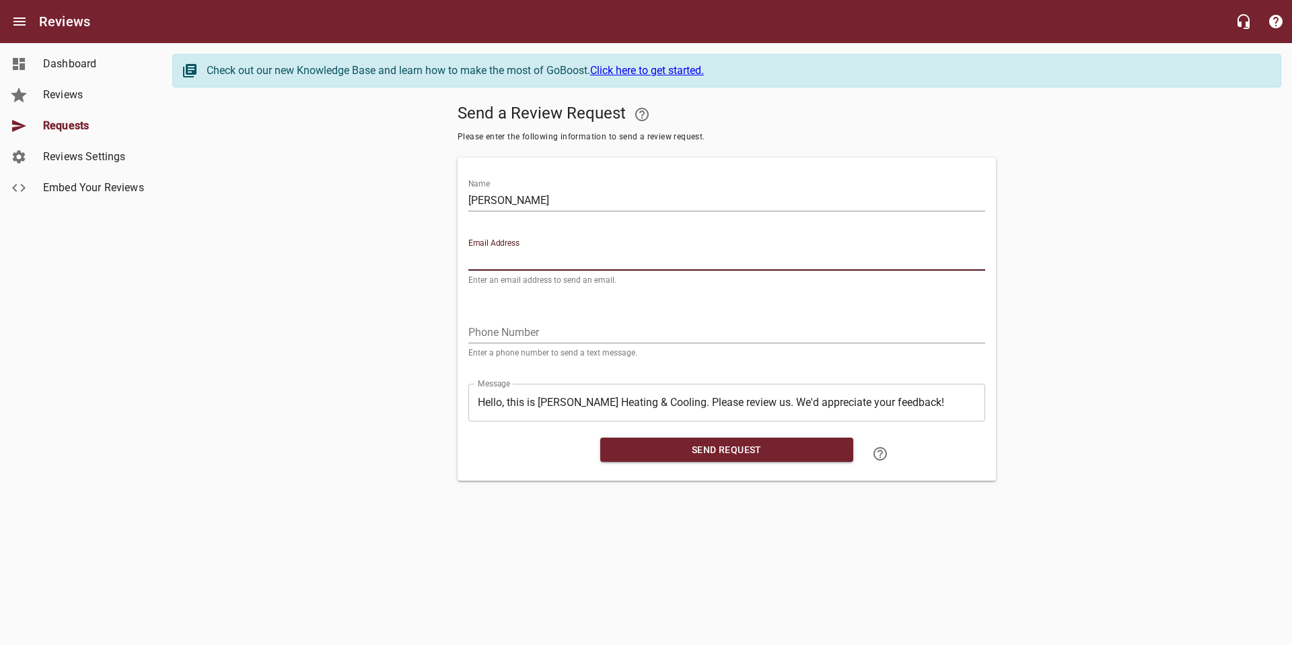
paste input "[PERSON_NAME][EMAIL_ADDRESS][PERSON_NAME][DOMAIN_NAME]"
type input "[PERSON_NAME][EMAIL_ADDRESS][PERSON_NAME][DOMAIN_NAME]"
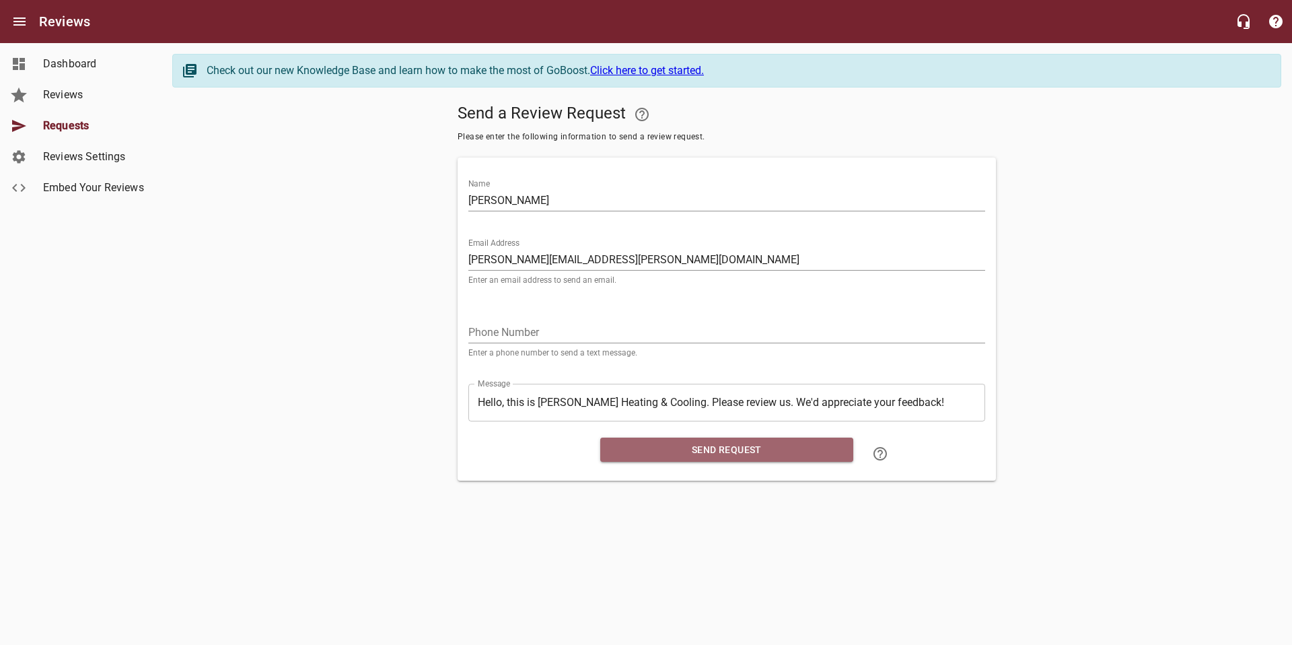
click at [788, 446] on span "Send Request" at bounding box center [726, 449] width 231 height 17
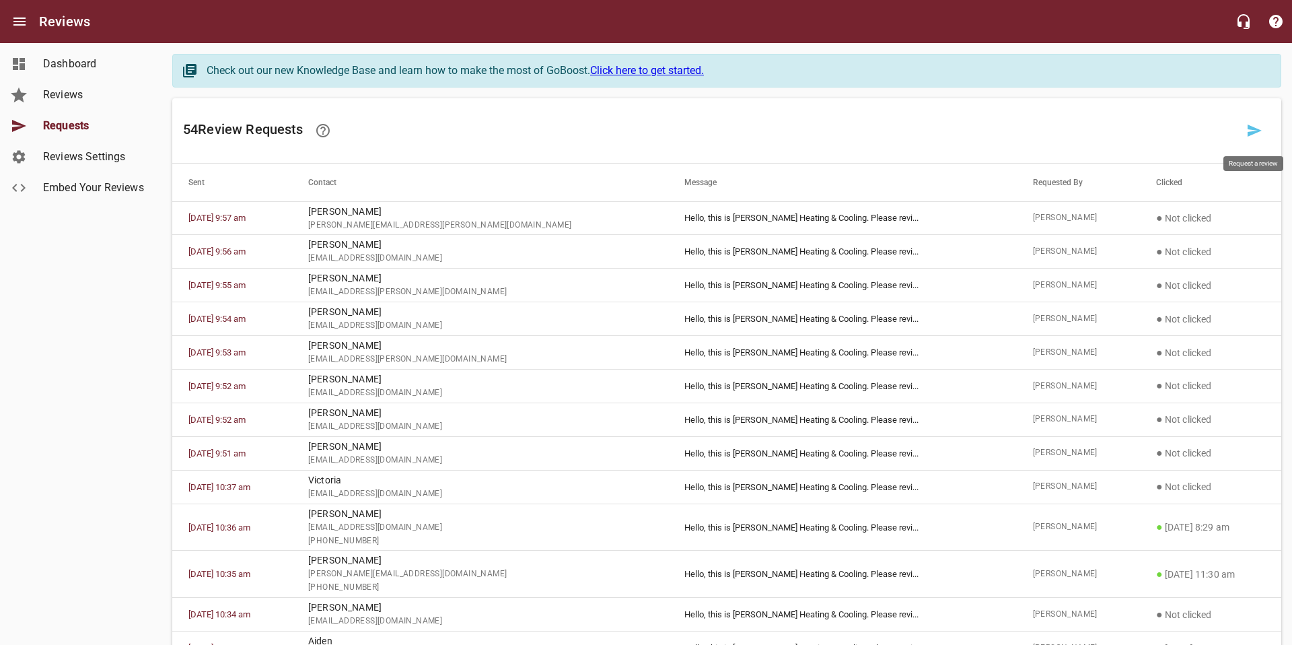
click at [1254, 129] on icon at bounding box center [1254, 130] width 14 height 12
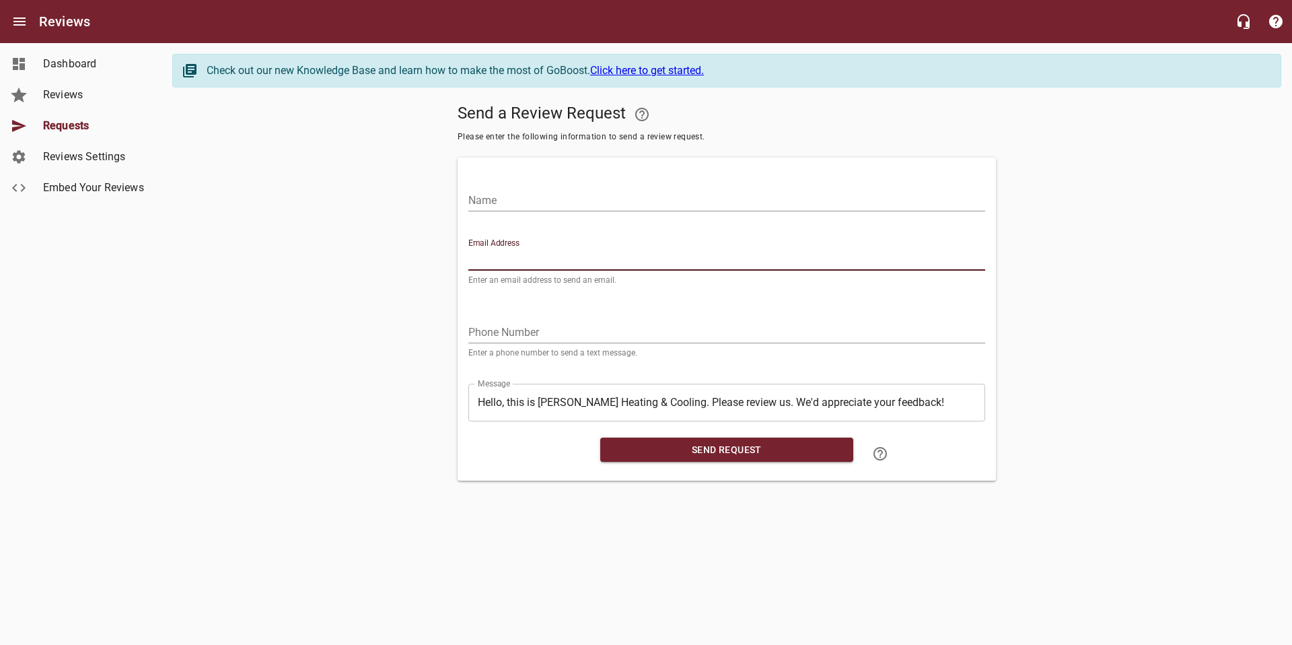
click at [687, 256] on input "Email Address" at bounding box center [726, 260] width 517 height 22
paste input "[PERSON_NAME][EMAIL_ADDRESS][DOMAIN_NAME]"
type input "[PERSON_NAME][EMAIL_ADDRESS][DOMAIN_NAME]"
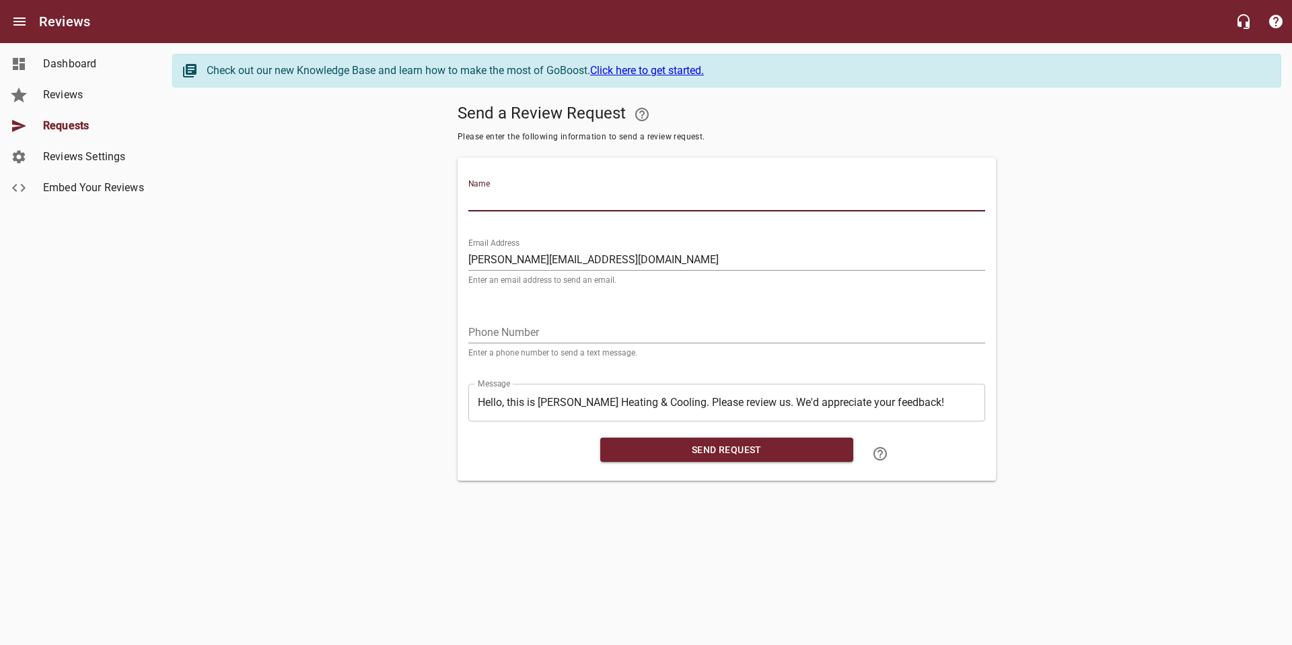
click at [579, 198] on input "Name" at bounding box center [726, 201] width 517 height 22
type input "[PERSON_NAME] and [PERSON_NAME]"
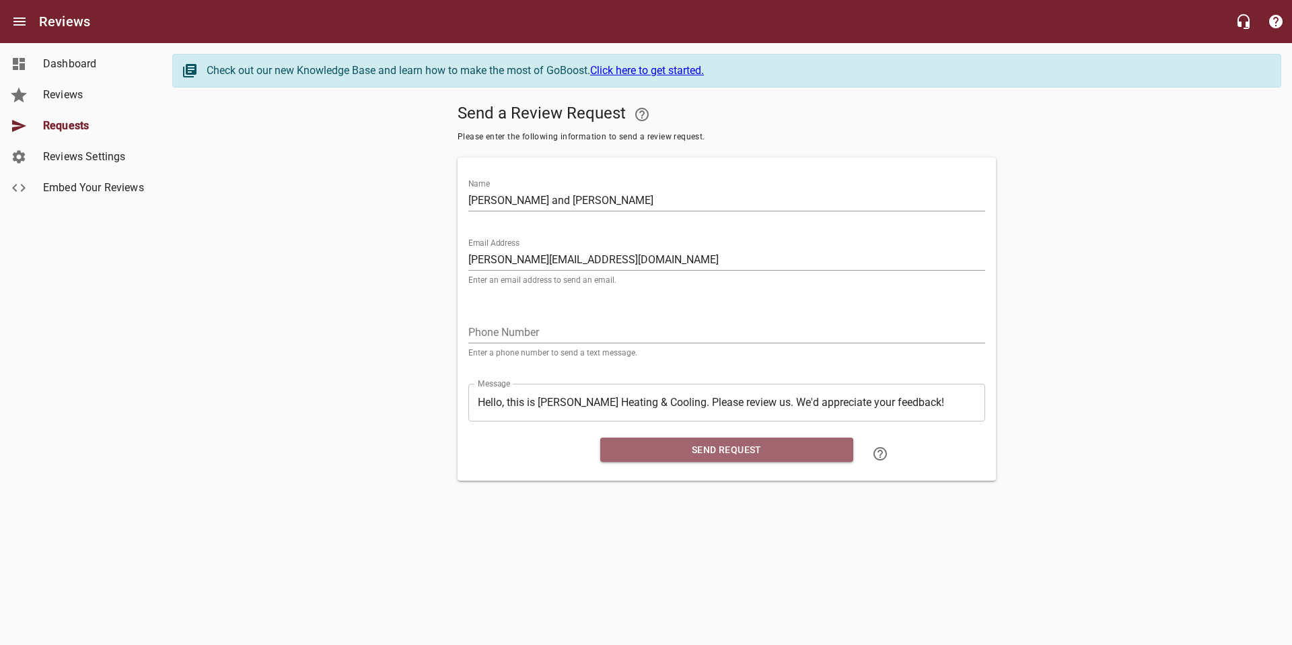
click at [779, 443] on span "Send Request" at bounding box center [726, 449] width 231 height 17
